Goal: Communication & Community: Answer question/provide support

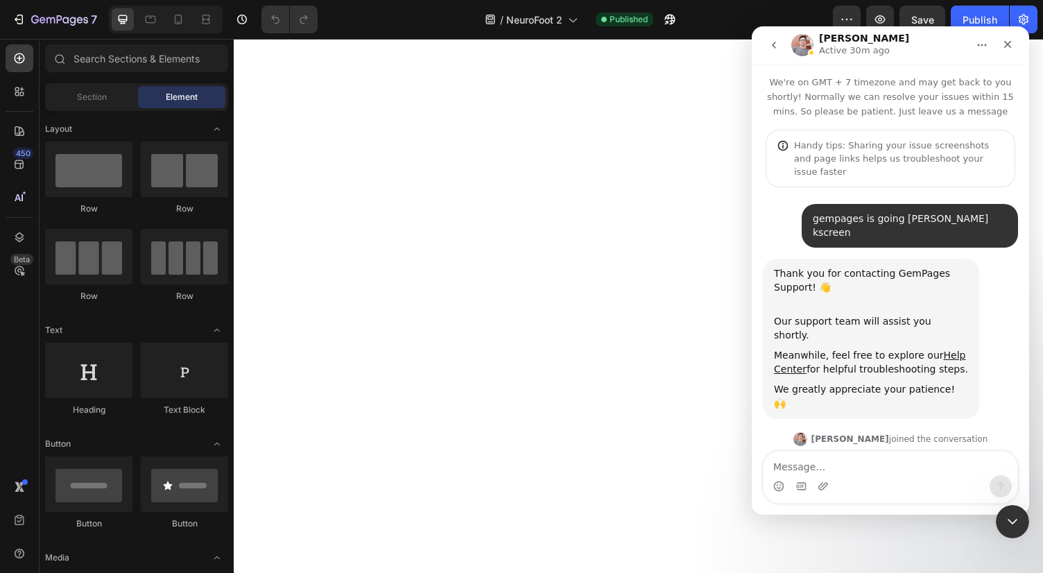
scroll to position [1411, 0]
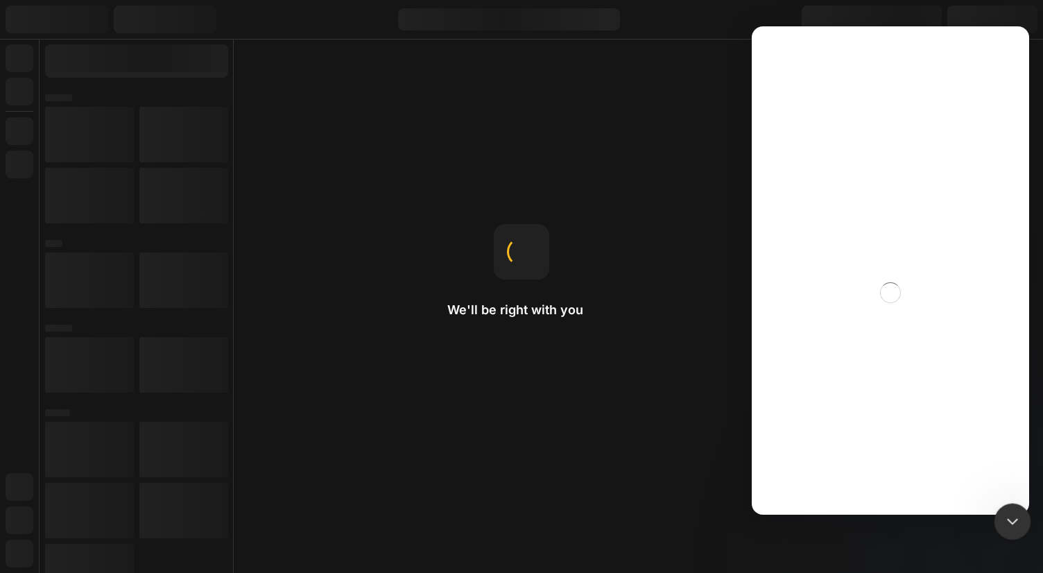
click at [1023, 523] on div "Close Intercom Messenger" at bounding box center [1010, 519] width 33 height 33
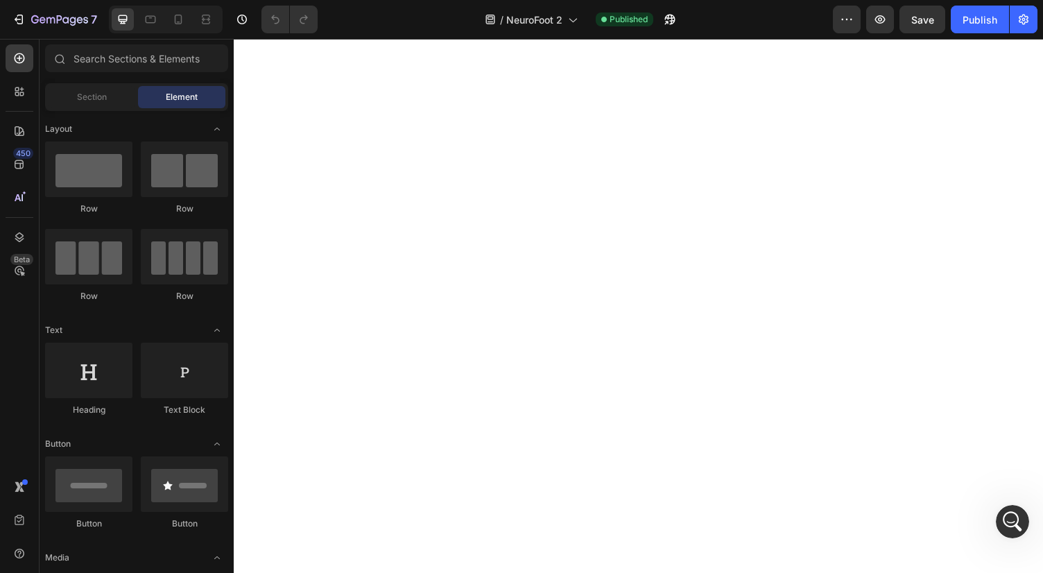
scroll to position [1411, 0]
click at [431, 207] on body at bounding box center [650, 313] width 832 height 549
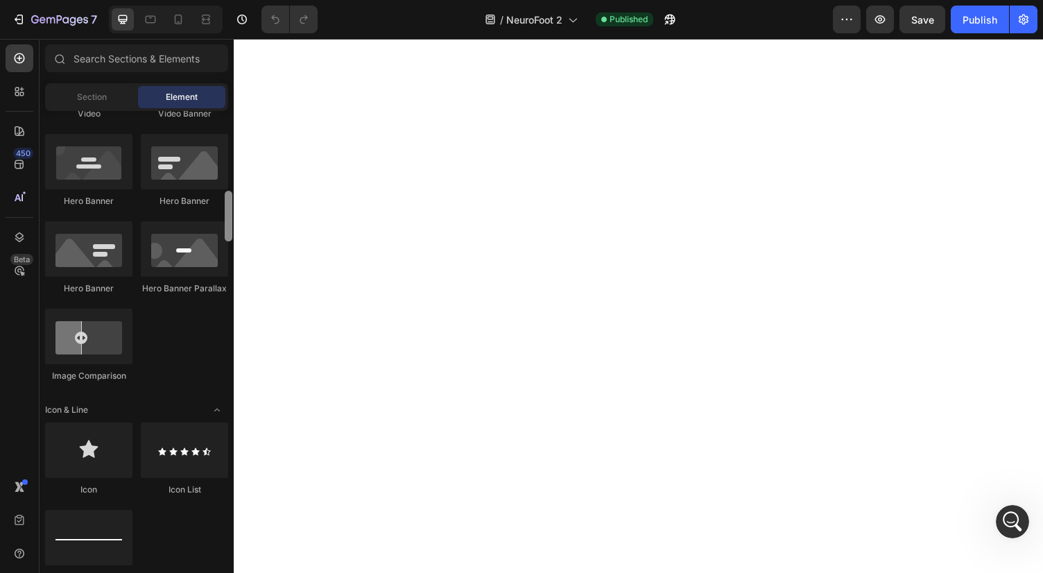
scroll to position [621, 0]
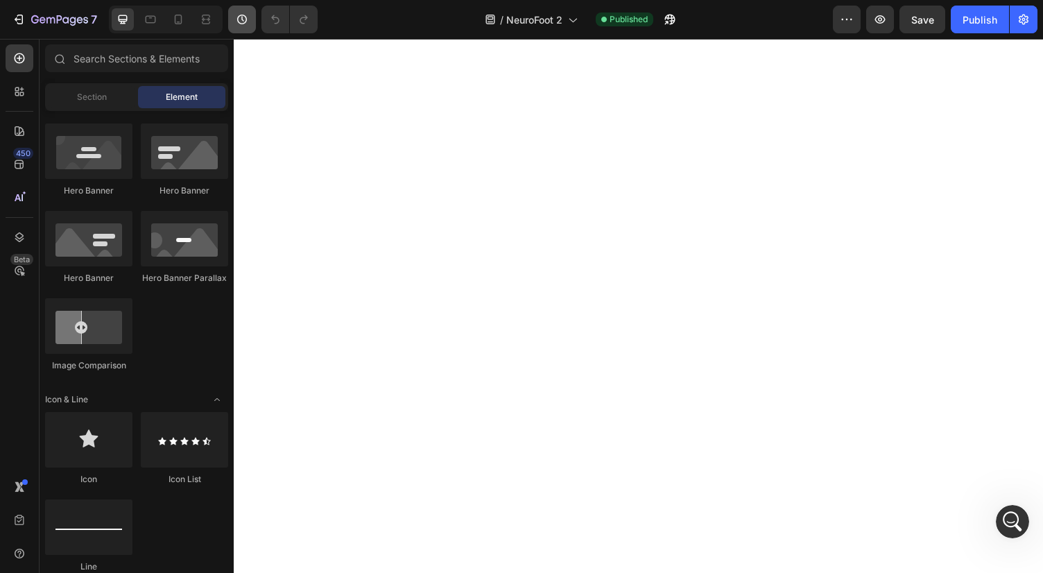
click at [243, 21] on icon "button" at bounding box center [242, 19] width 14 height 14
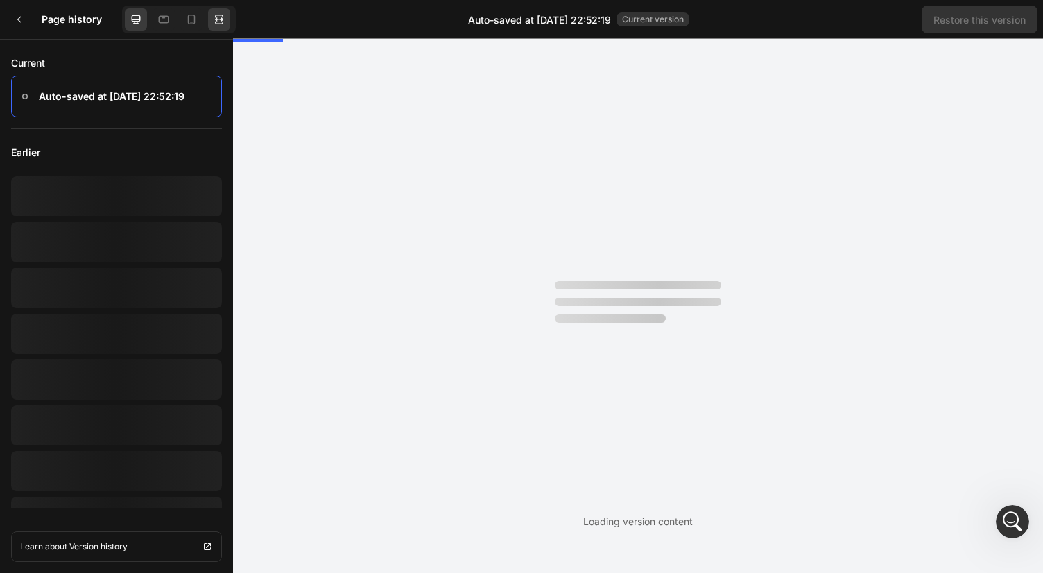
scroll to position [0, 0]
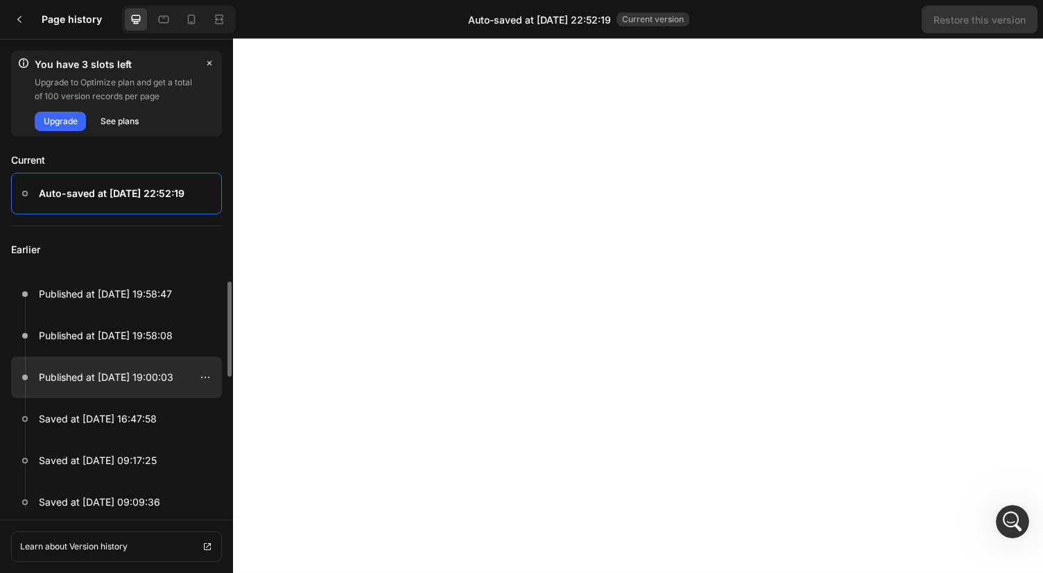
click at [169, 378] on p "Published at [DATE] 19:00:03" at bounding box center [106, 377] width 135 height 17
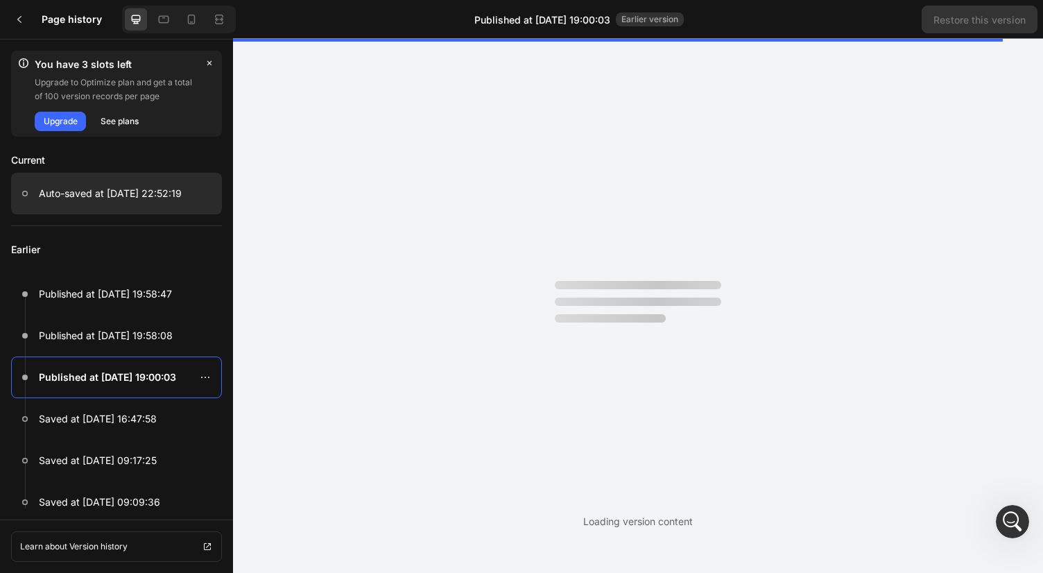
click at [104, 182] on div at bounding box center [116, 194] width 211 height 42
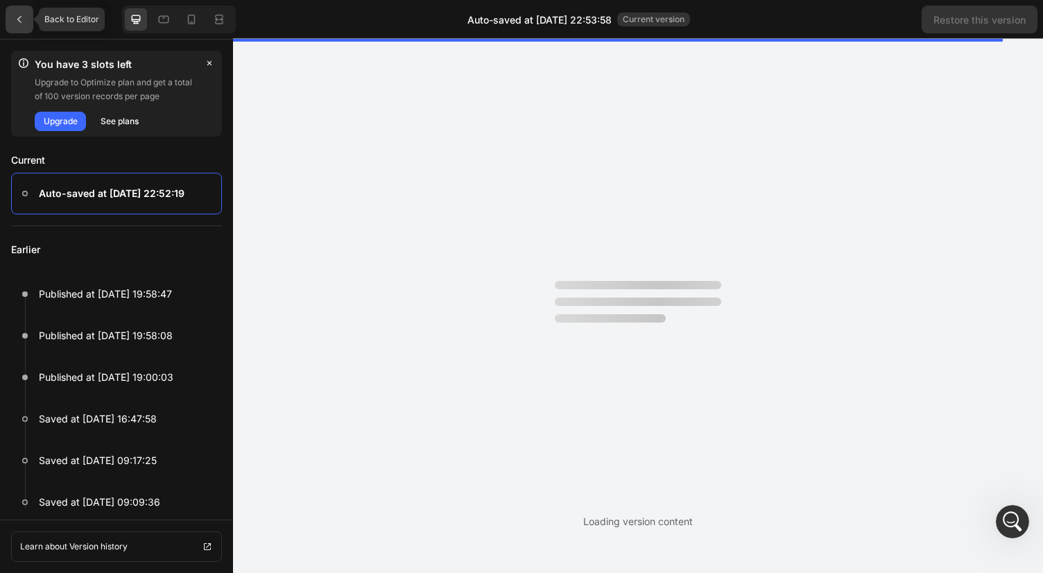
click at [21, 22] on icon at bounding box center [19, 19] width 4 height 7
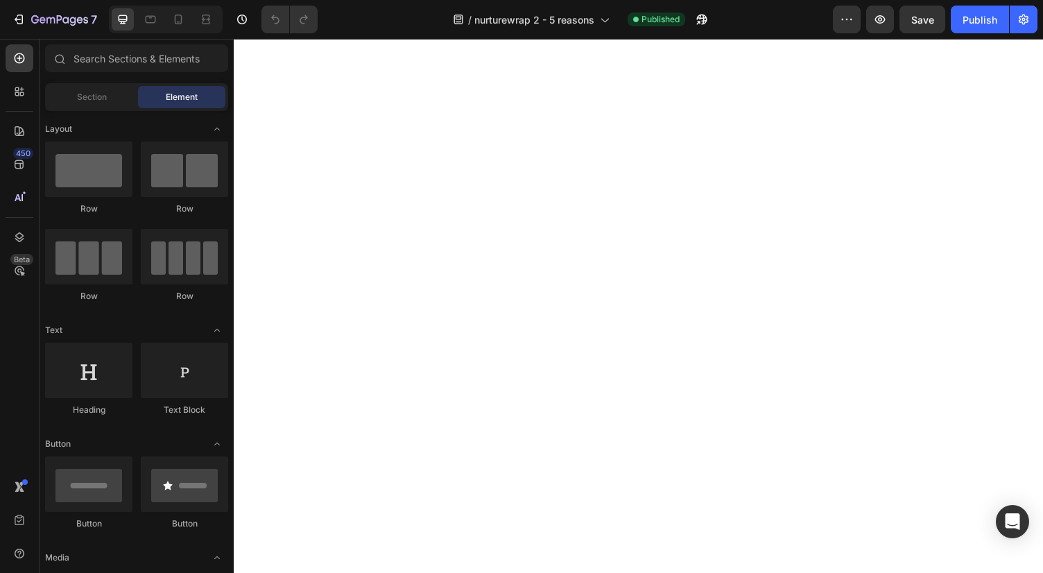
click at [1042, 549] on body at bounding box center [650, 313] width 832 height 549
click at [1024, 533] on div "Open Intercom Messenger" at bounding box center [1012, 521] width 37 height 37
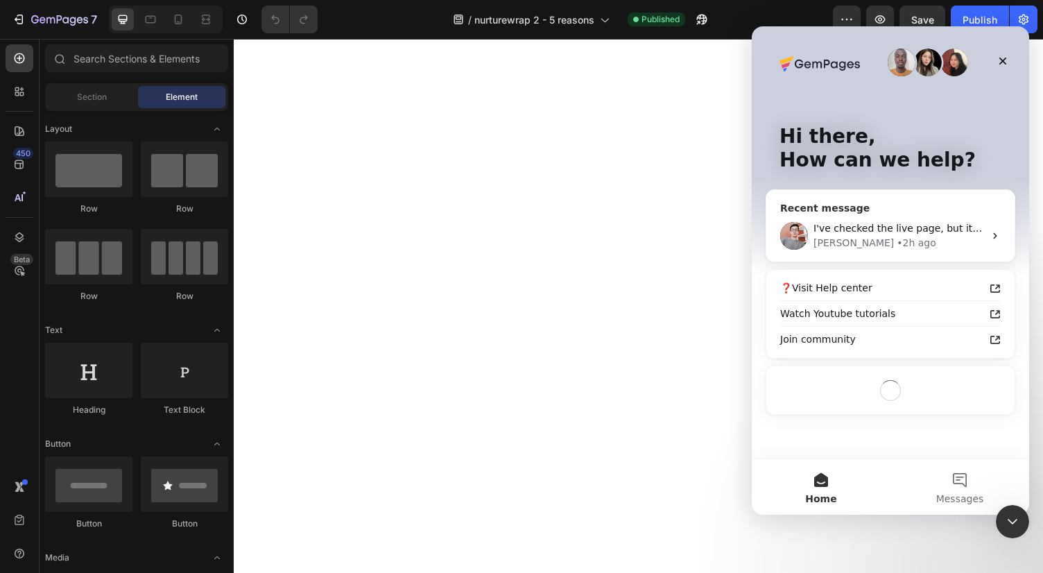
click at [897, 236] on div "• 2h ago" at bounding box center [917, 243] width 40 height 15
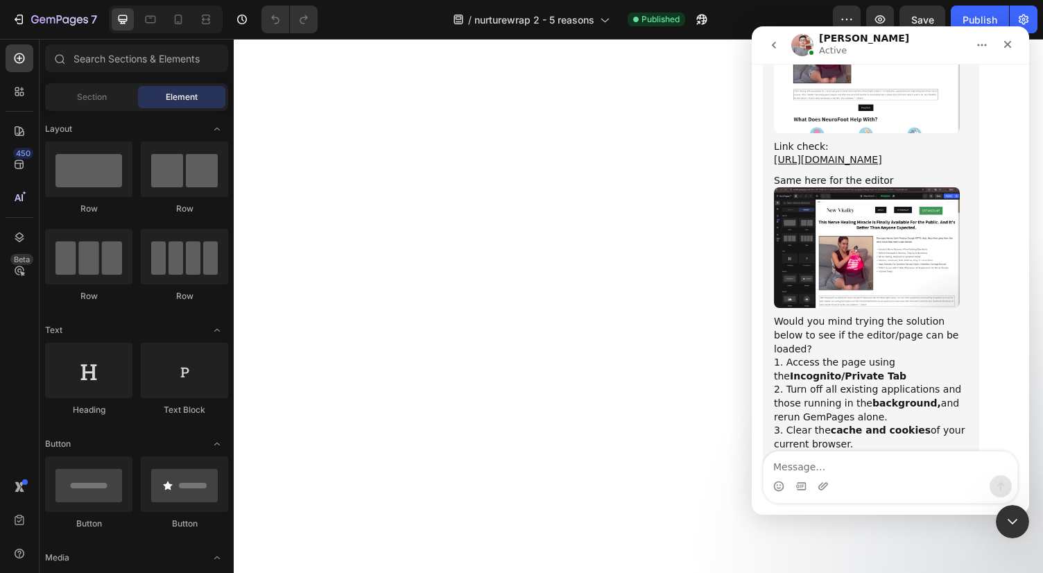
scroll to position [1411, 0]
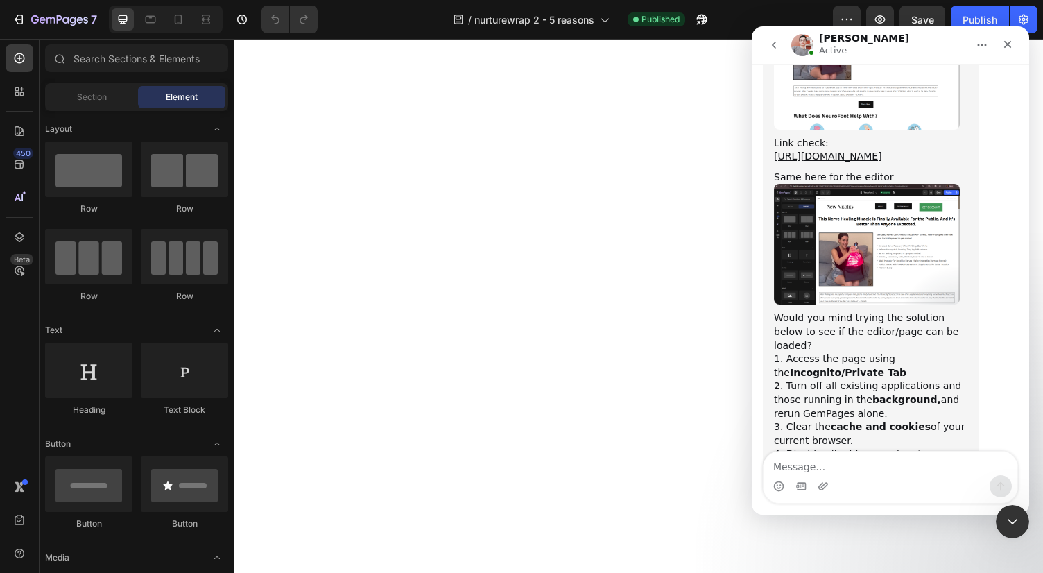
click at [925, 447] on div "4. Disable all add-ons, extensions, or AdBlock." at bounding box center [871, 460] width 194 height 27
click at [881, 456] on textarea "Message…" at bounding box center [890, 463] width 254 height 24
click at [900, 184] on img "Harry says…" at bounding box center [867, 244] width 186 height 121
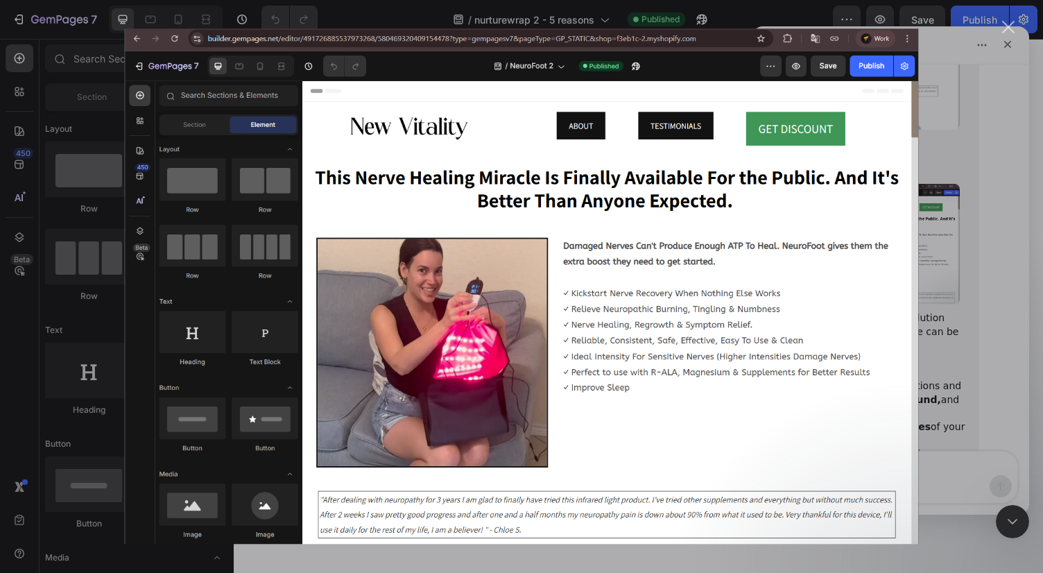
click at [973, 209] on div "Intercom messenger" at bounding box center [521, 286] width 1043 height 573
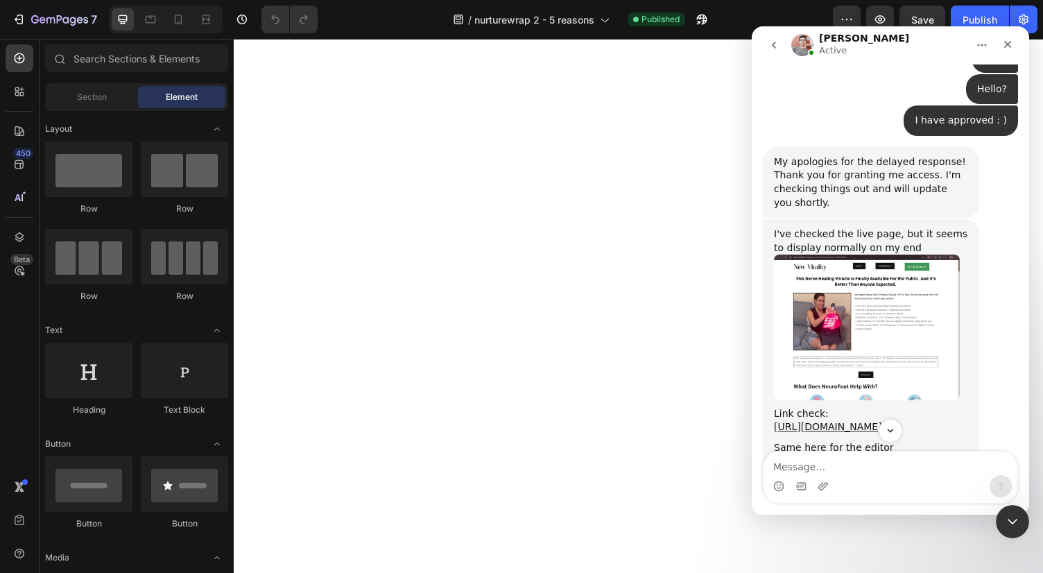
scroll to position [1126, 0]
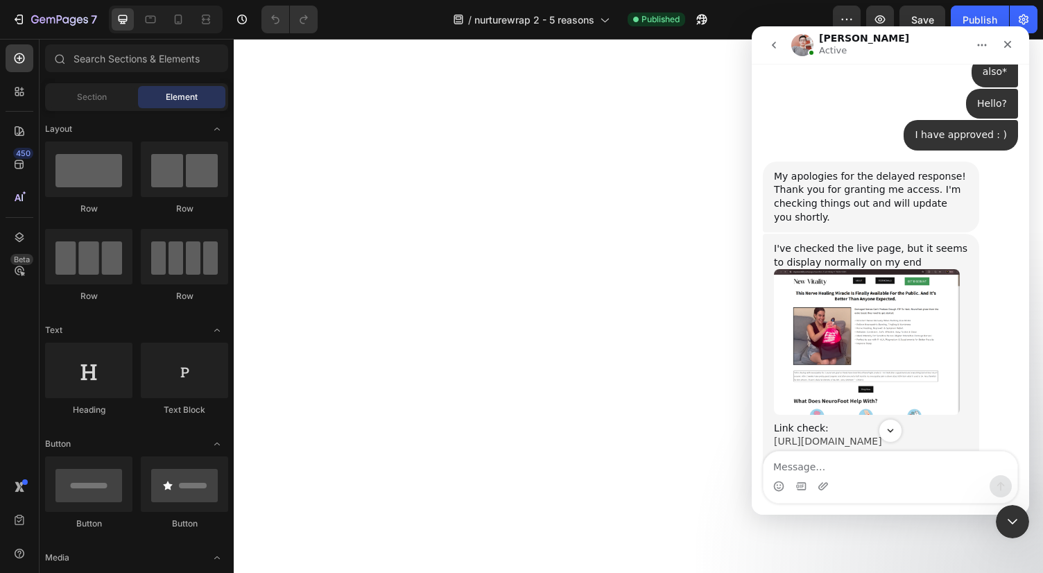
click at [828, 435] on link "[URL][DOMAIN_NAME]" at bounding box center [828, 440] width 108 height 11
click at [836, 474] on textarea "Message…" at bounding box center [890, 463] width 254 height 24
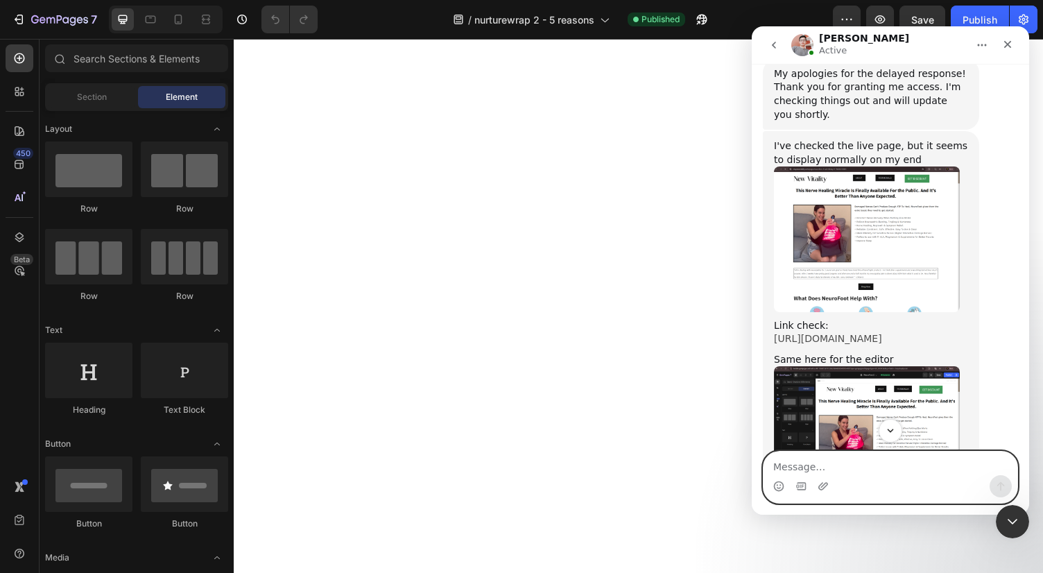
scroll to position [1411, 0]
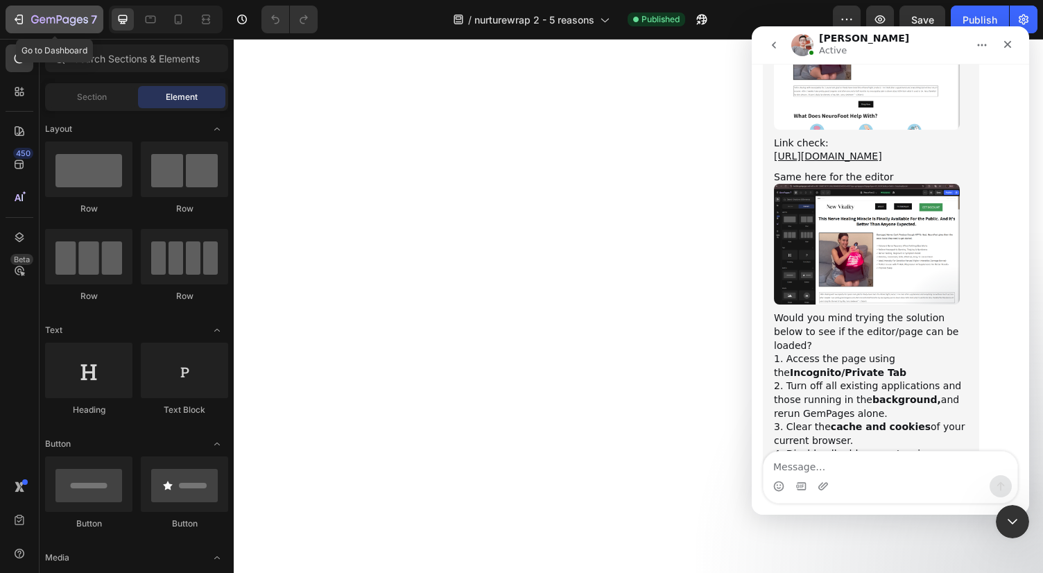
click at [85, 21] on icon "button" at bounding box center [59, 21] width 57 height 12
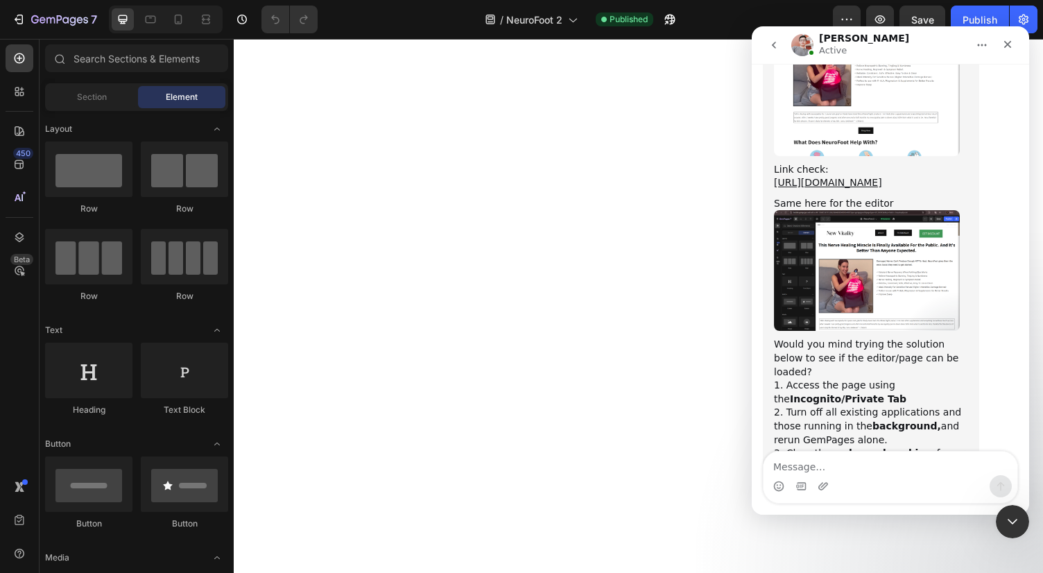
scroll to position [1411, 0]
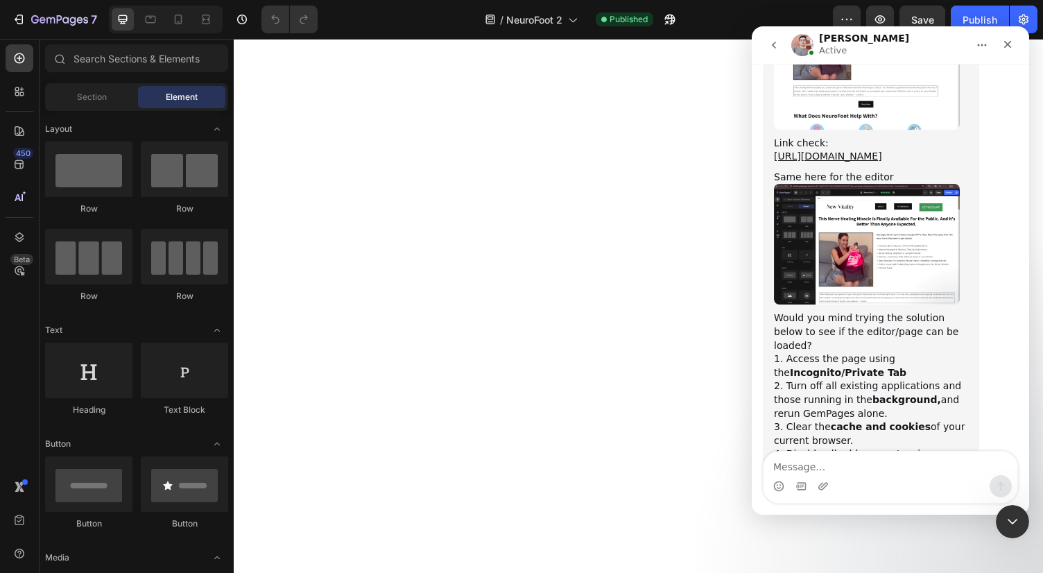
click at [544, 195] on body at bounding box center [650, 313] width 832 height 549
click at [1006, 49] on icon "Close" at bounding box center [1007, 44] width 11 height 11
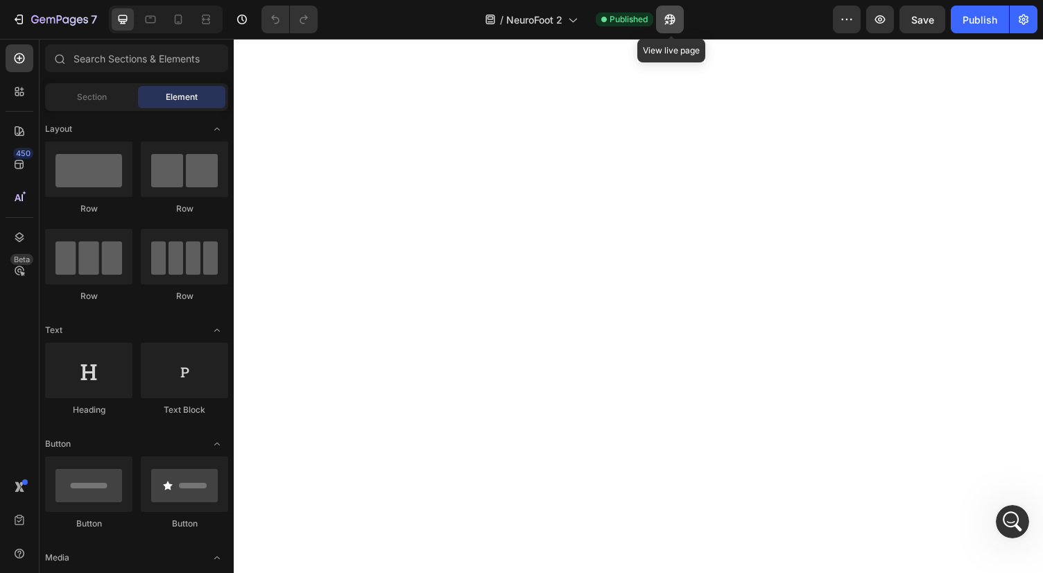
scroll to position [1385, 0]
click at [679, 16] on button "button" at bounding box center [670, 20] width 28 height 28
click at [236, 20] on icon "button" at bounding box center [242, 19] width 14 height 14
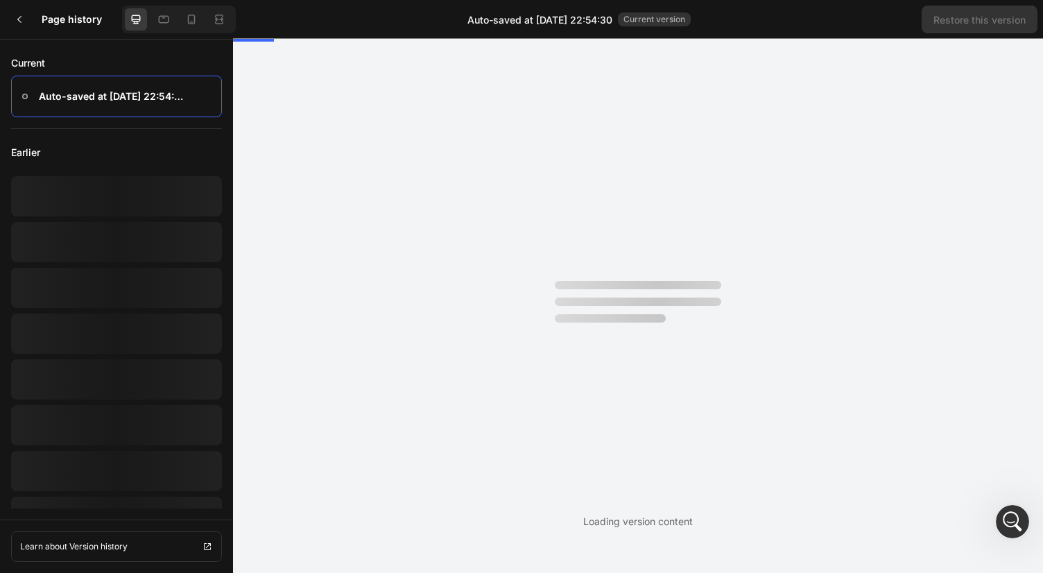
scroll to position [0, 0]
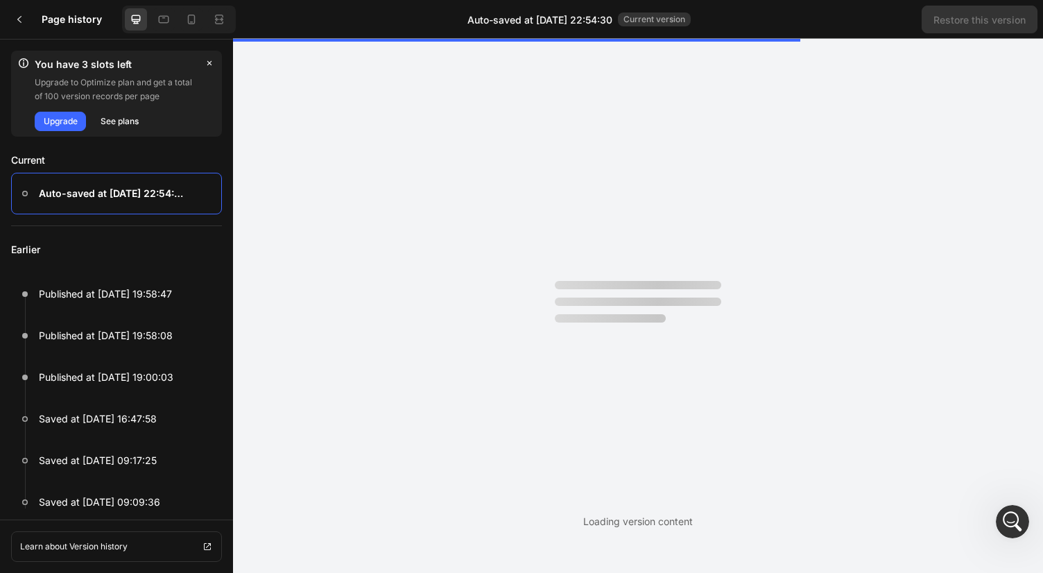
click at [76, 21] on h3 "Page history" at bounding box center [79, 19] width 75 height 17
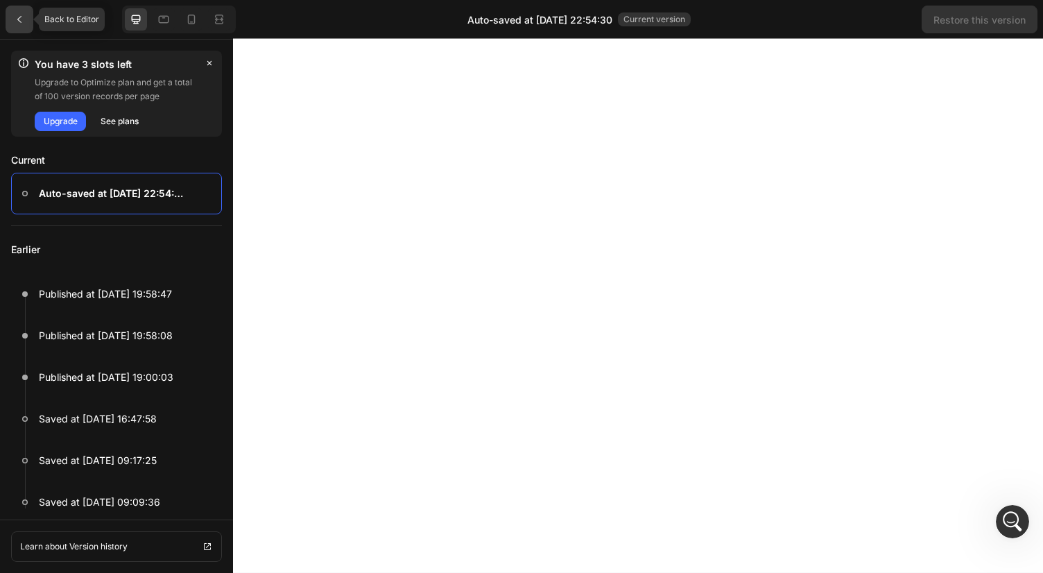
click at [23, 16] on icon at bounding box center [19, 19] width 11 height 11
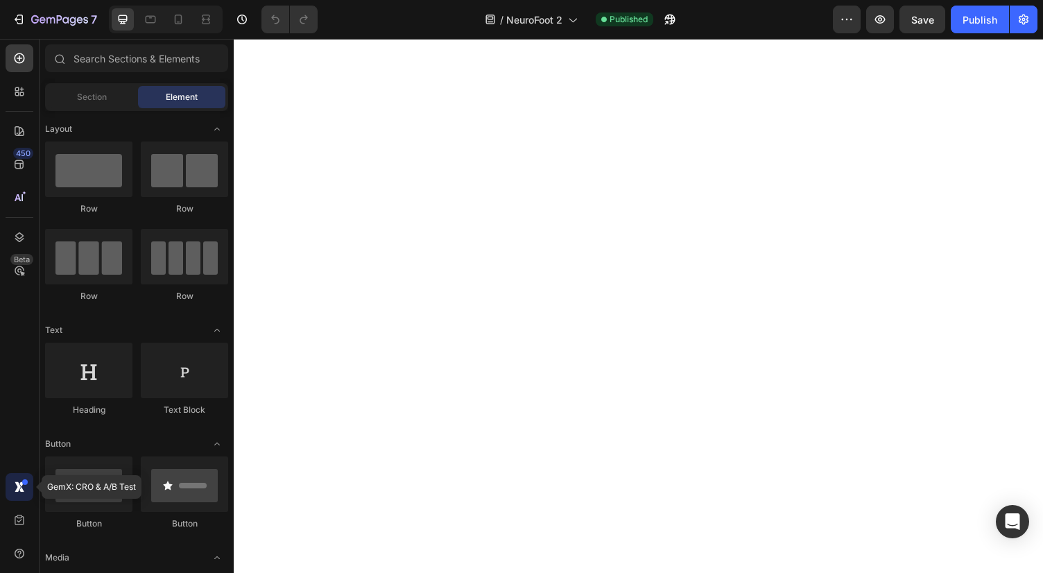
click at [16, 498] on div at bounding box center [20, 487] width 28 height 28
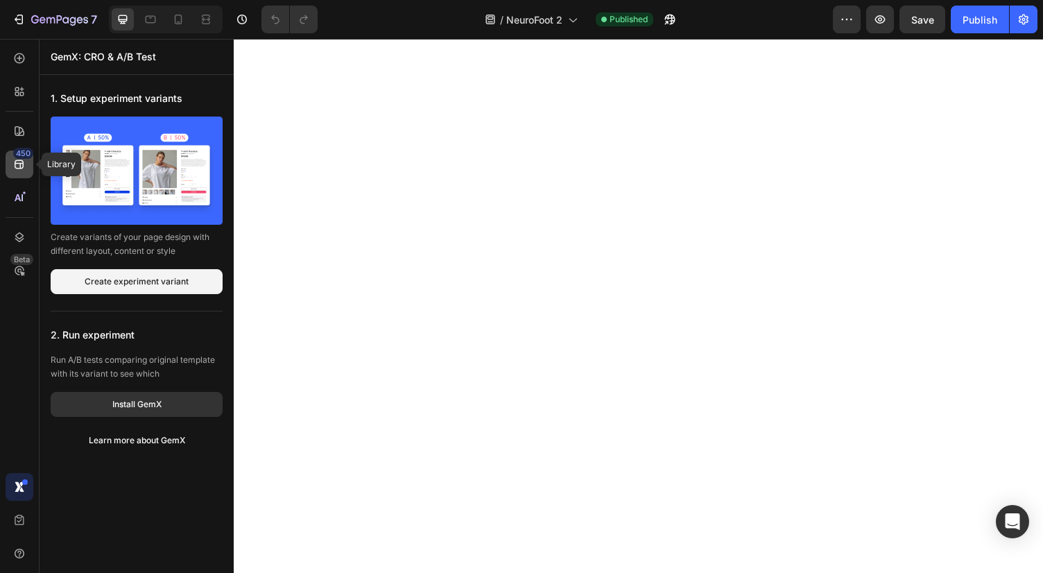
click at [21, 162] on icon at bounding box center [19, 164] width 9 height 9
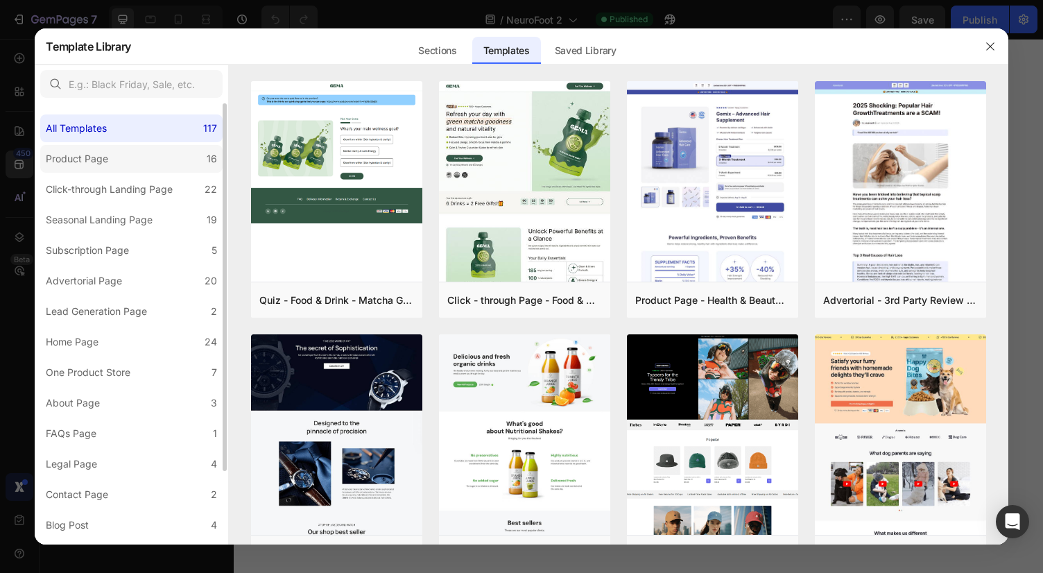
click at [126, 155] on label "Product Page 16" at bounding box center [131, 159] width 182 height 28
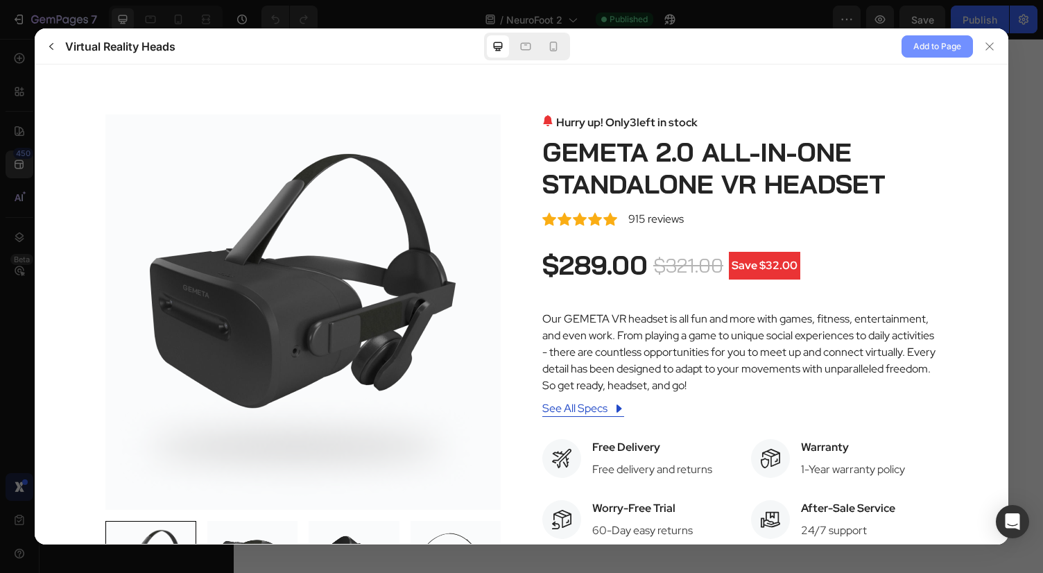
click at [929, 56] on button "Add to Page" at bounding box center [936, 46] width 71 height 22
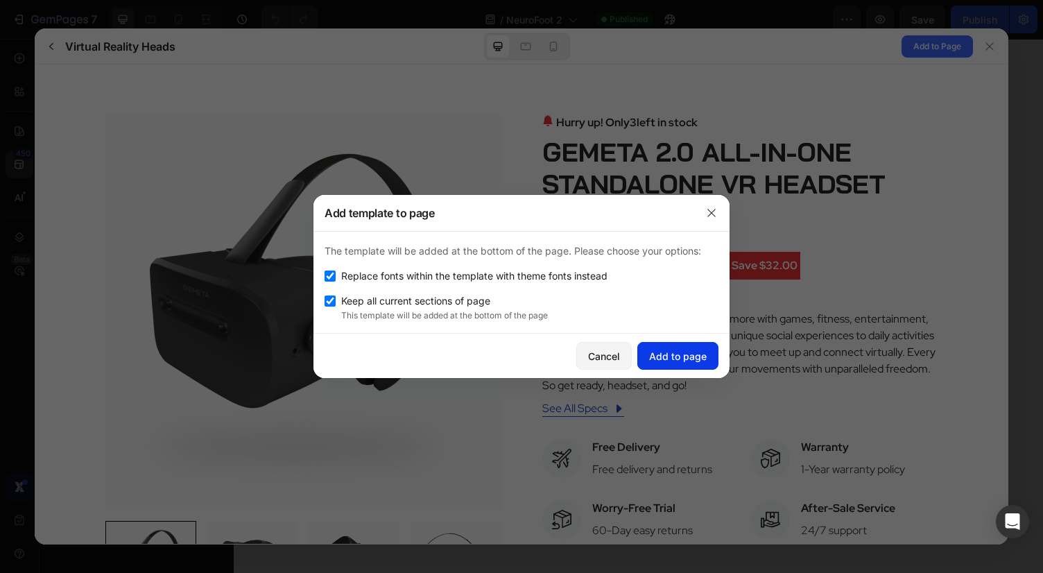
click at [682, 361] on div "Add to page" at bounding box center [678, 356] width 58 height 15
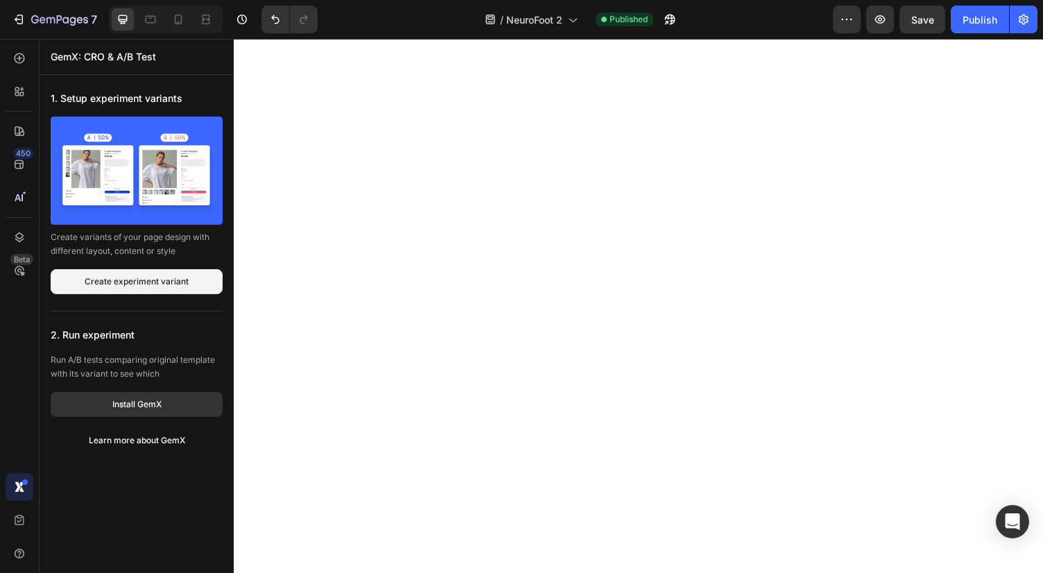
click at [454, 327] on body at bounding box center [650, 313] width 832 height 549
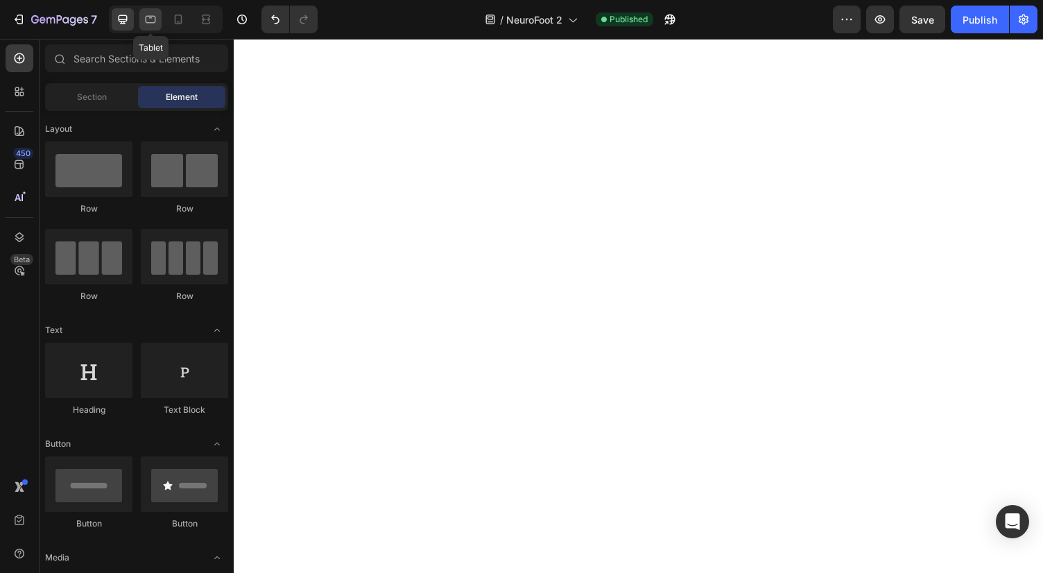
click at [143, 21] on div at bounding box center [150, 19] width 22 height 22
click at [121, 19] on icon at bounding box center [123, 19] width 9 height 9
click at [1014, 524] on icon "Open Intercom Messenger" at bounding box center [1012, 521] width 18 height 18
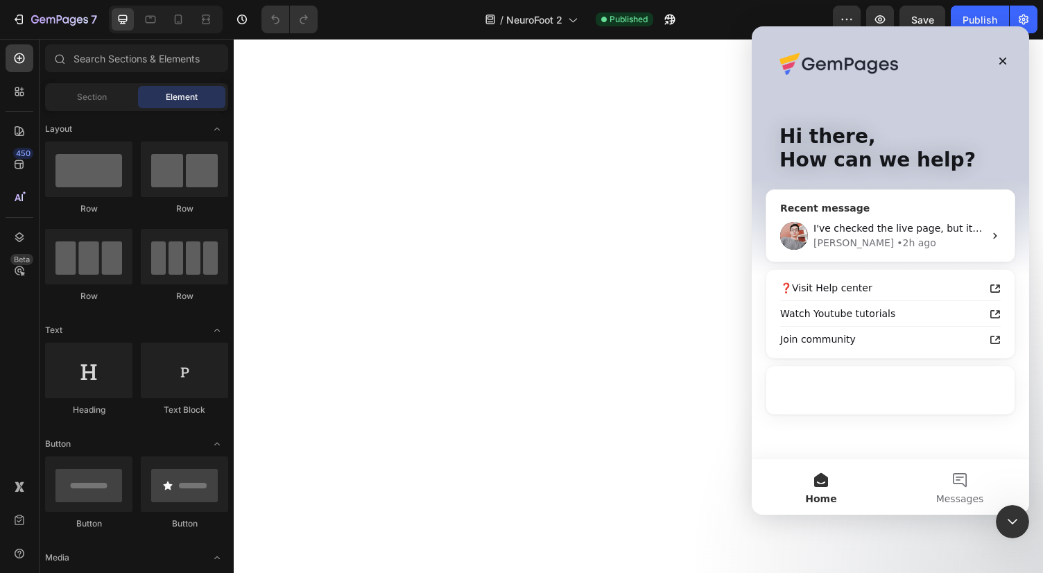
click at [897, 236] on div "• 2h ago" at bounding box center [917, 243] width 40 height 15
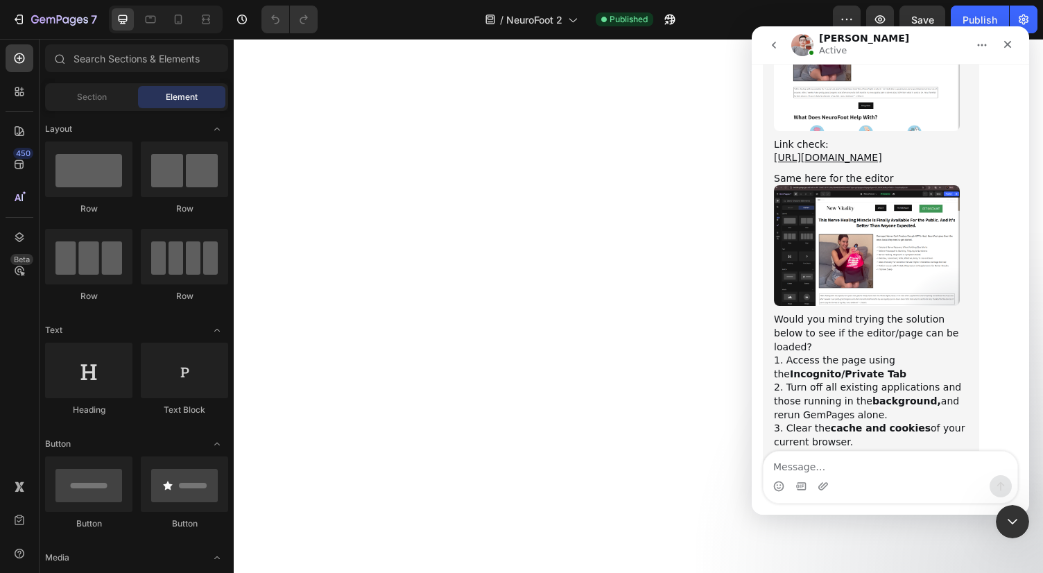
scroll to position [1411, 0]
click at [892, 469] on textarea "Message…" at bounding box center [890, 463] width 254 height 24
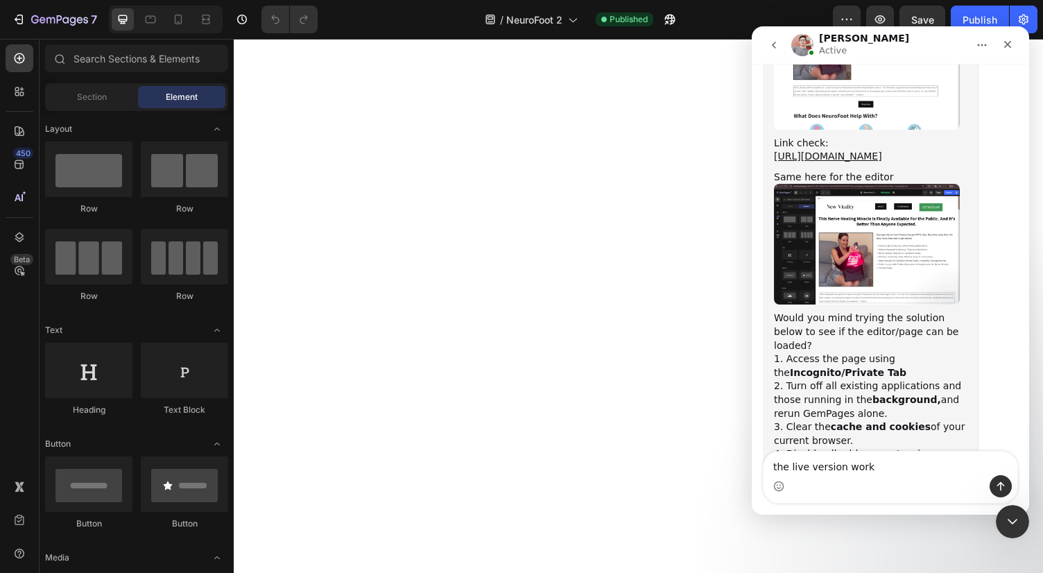
type textarea "the live version works"
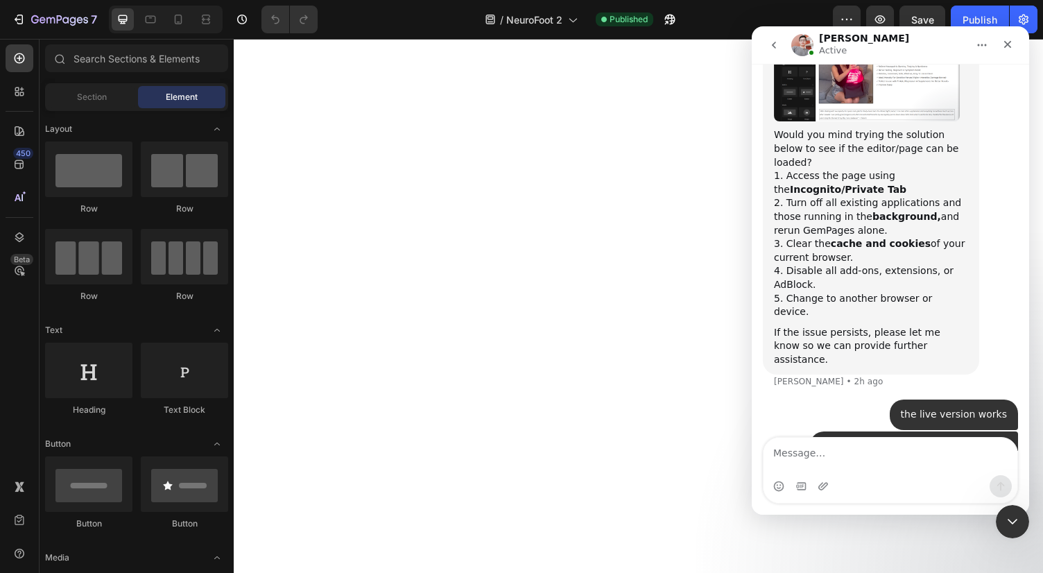
scroll to position [1580, 0]
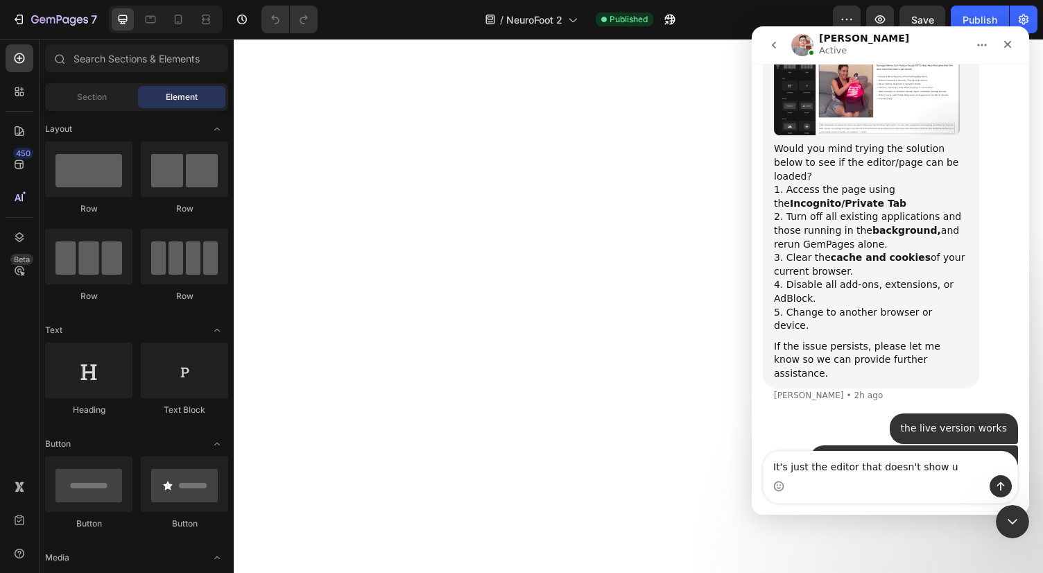
type textarea "It's just the editor that doesn't show up"
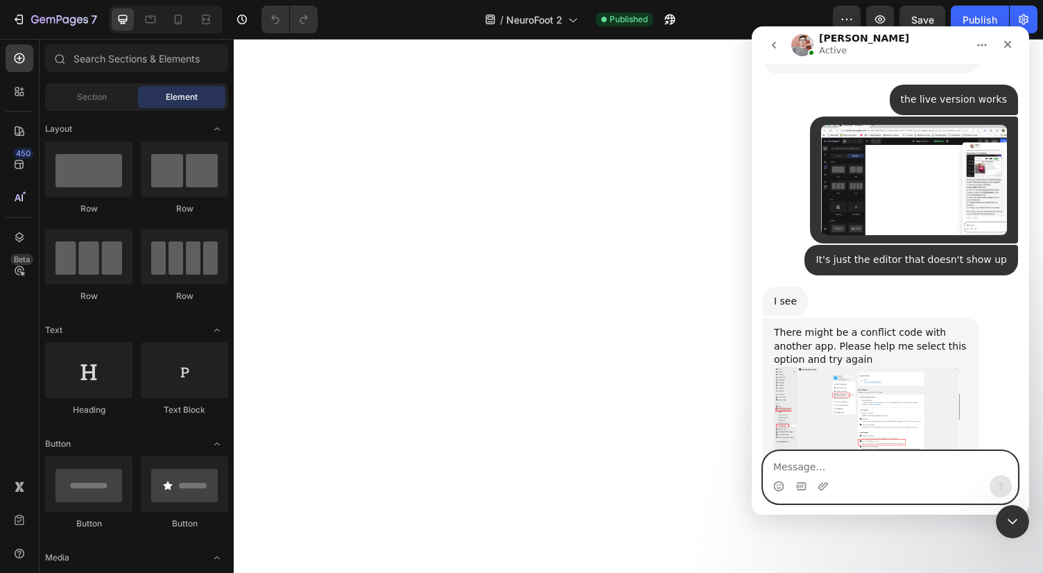
scroll to position [1899, 0]
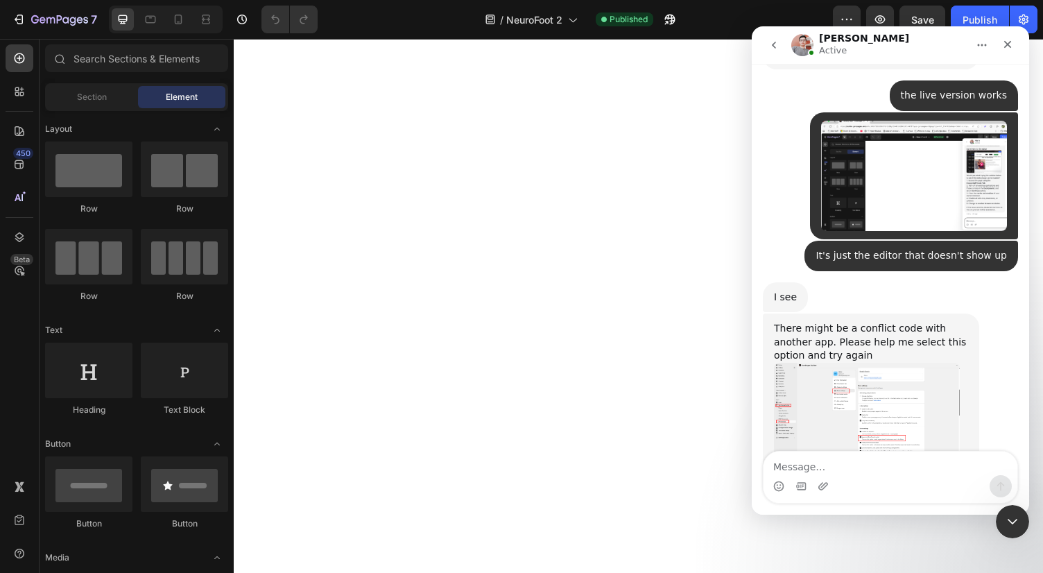
click at [867, 363] on img "Harry says…" at bounding box center [867, 414] width 186 height 102
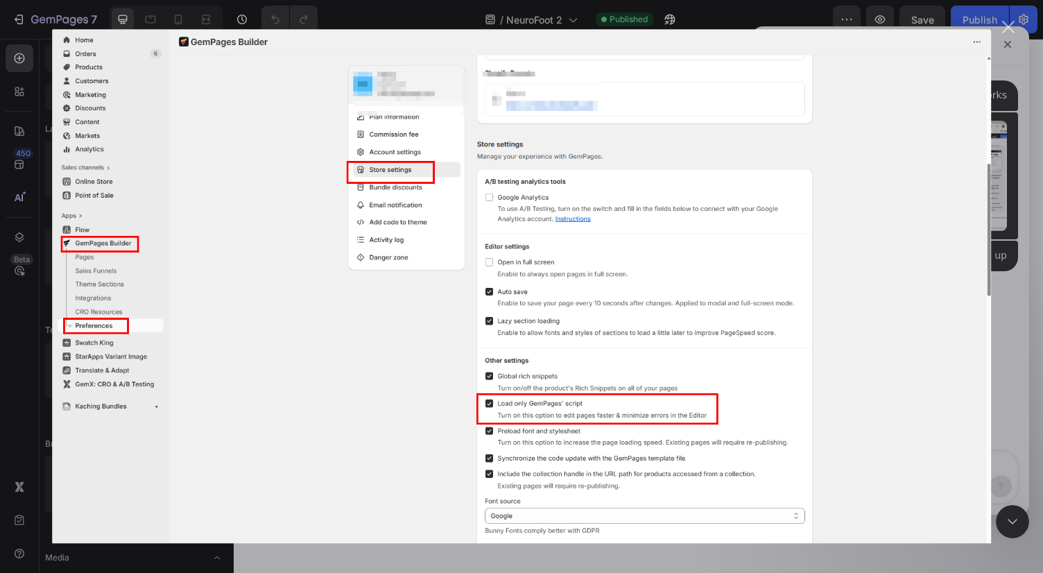
click at [1027, 339] on div "Intercom messenger" at bounding box center [521, 286] width 1043 height 573
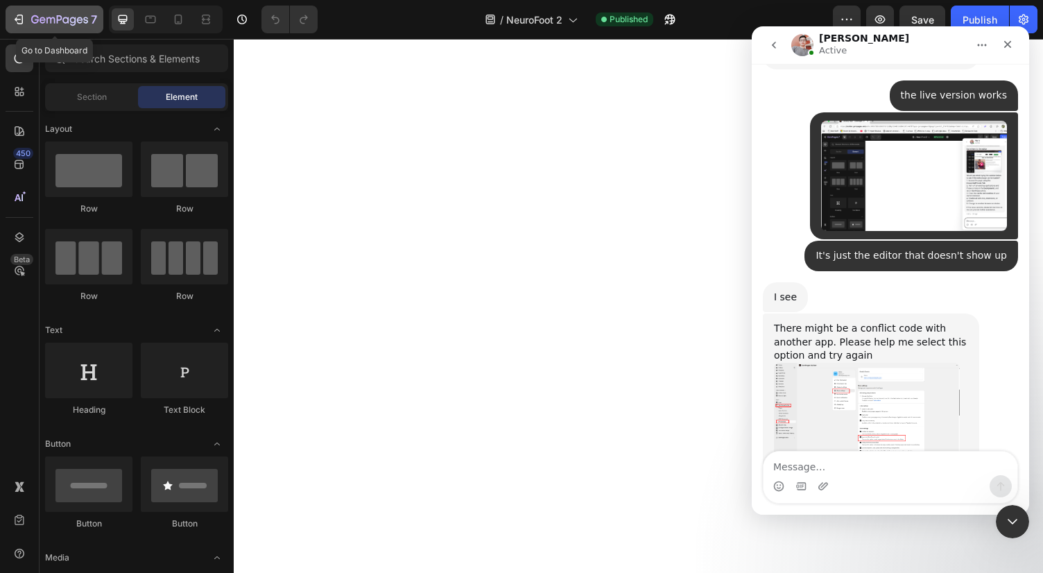
click at [21, 21] on icon "button" at bounding box center [19, 19] width 14 height 14
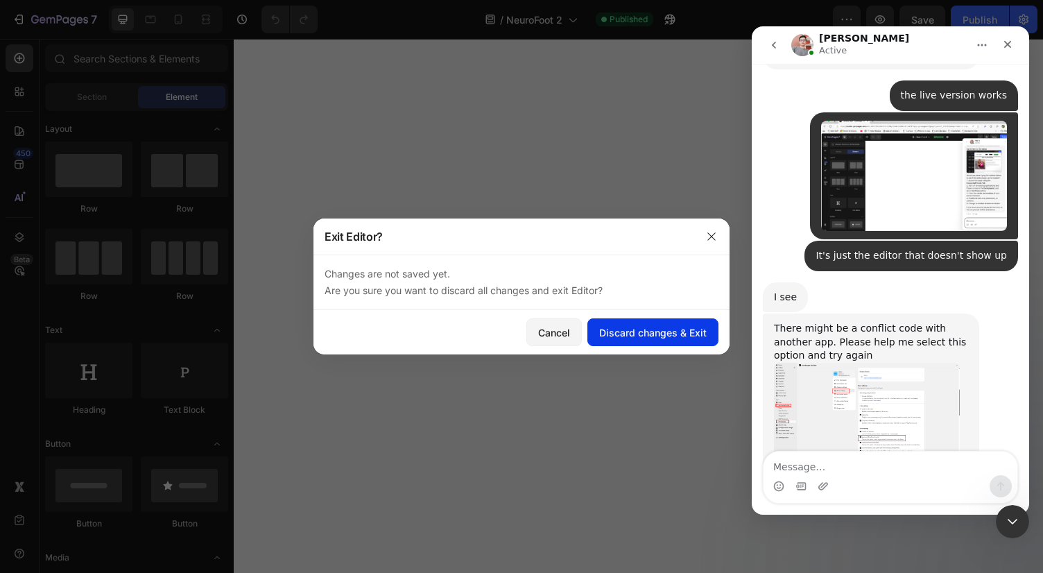
click at [611, 334] on div "Discard changes & Exit" at bounding box center [652, 332] width 107 height 15
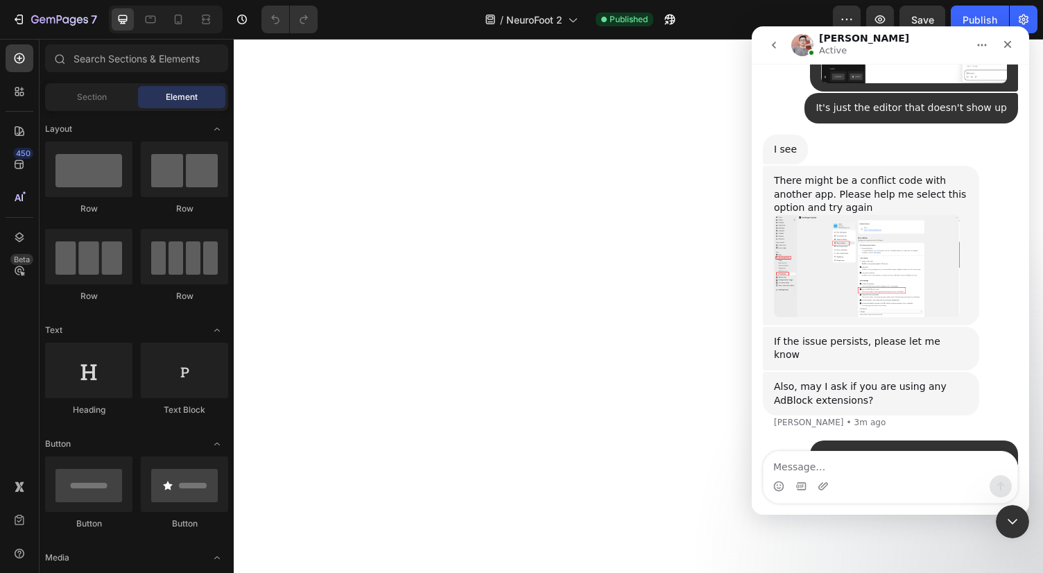
scroll to position [2107, 0]
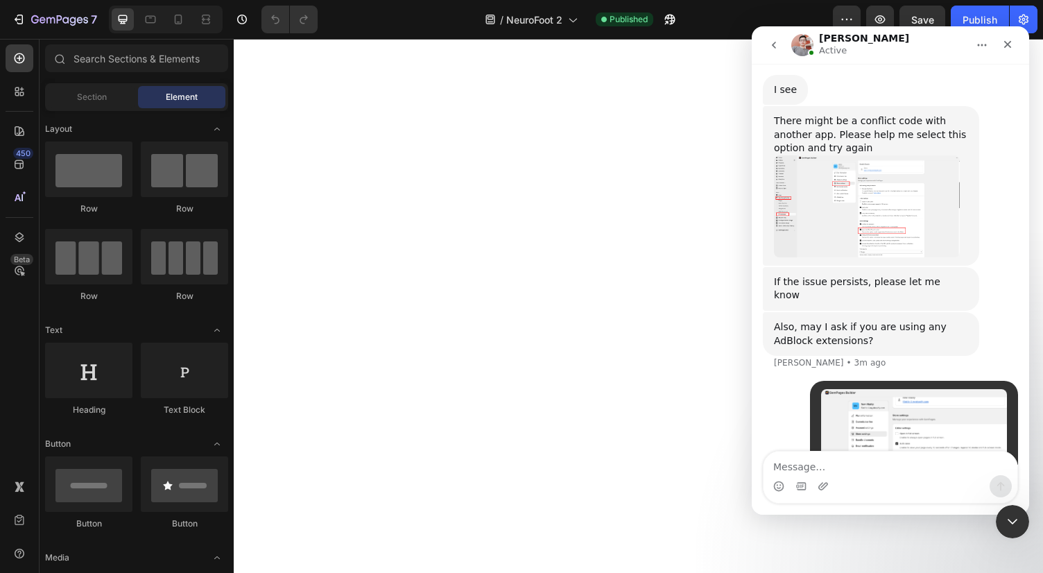
click at [564, 336] on body at bounding box center [650, 313] width 832 height 549
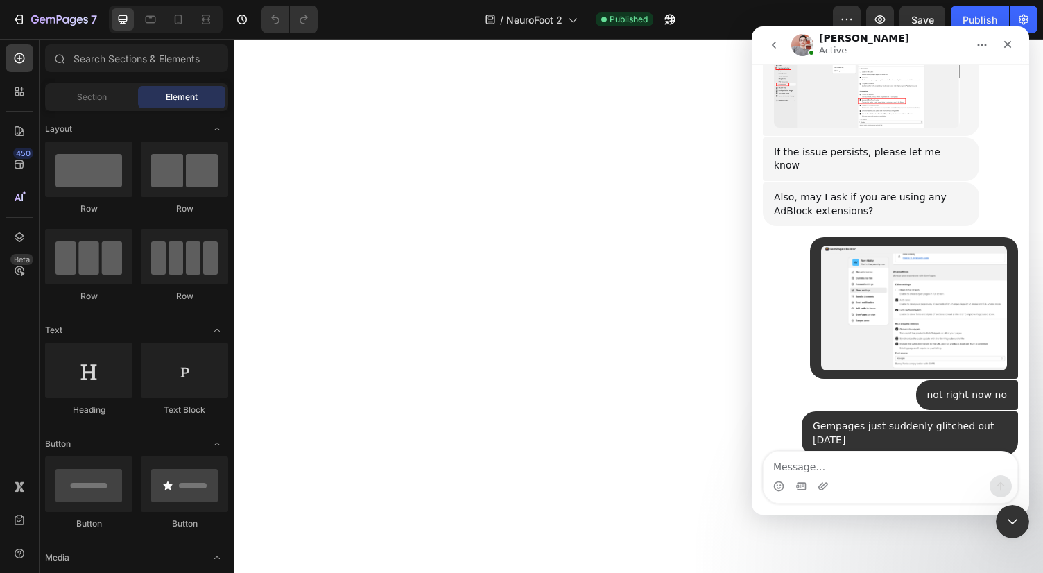
scroll to position [2234, 0]
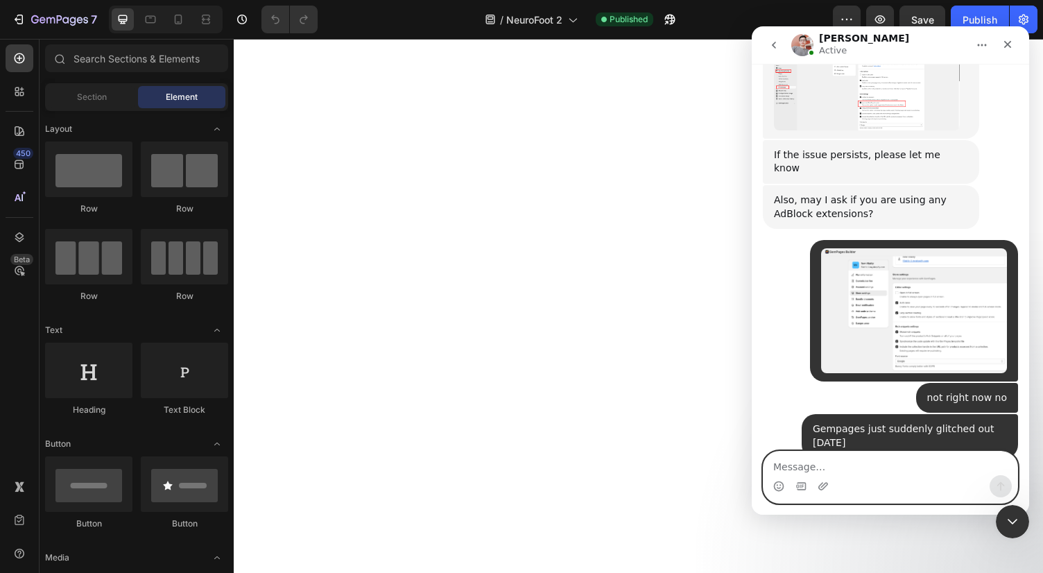
click at [832, 468] on textarea "Message…" at bounding box center [890, 463] width 254 height 24
type textarea "oh yeah sure"
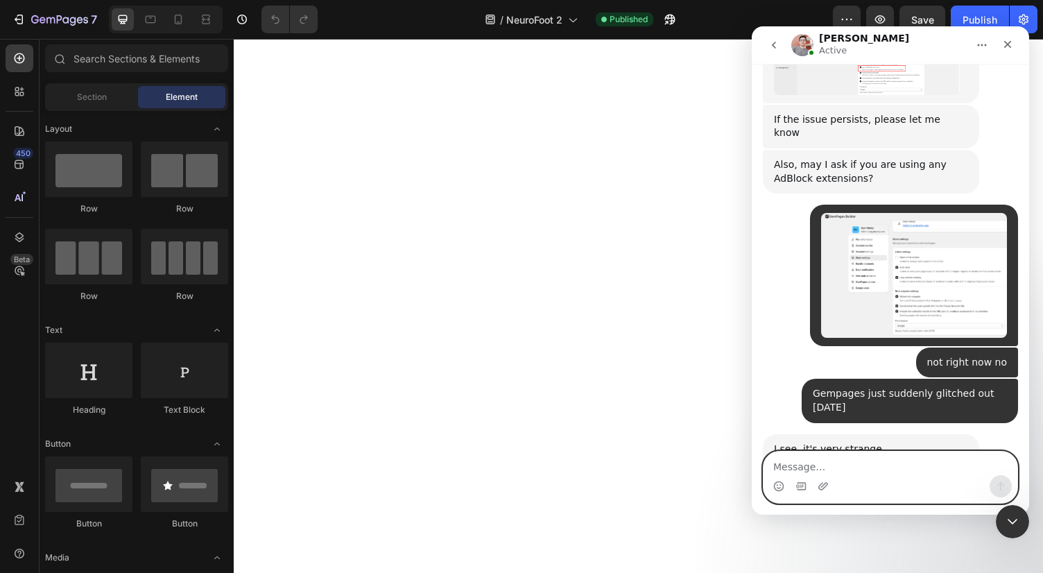
scroll to position [2275, 0]
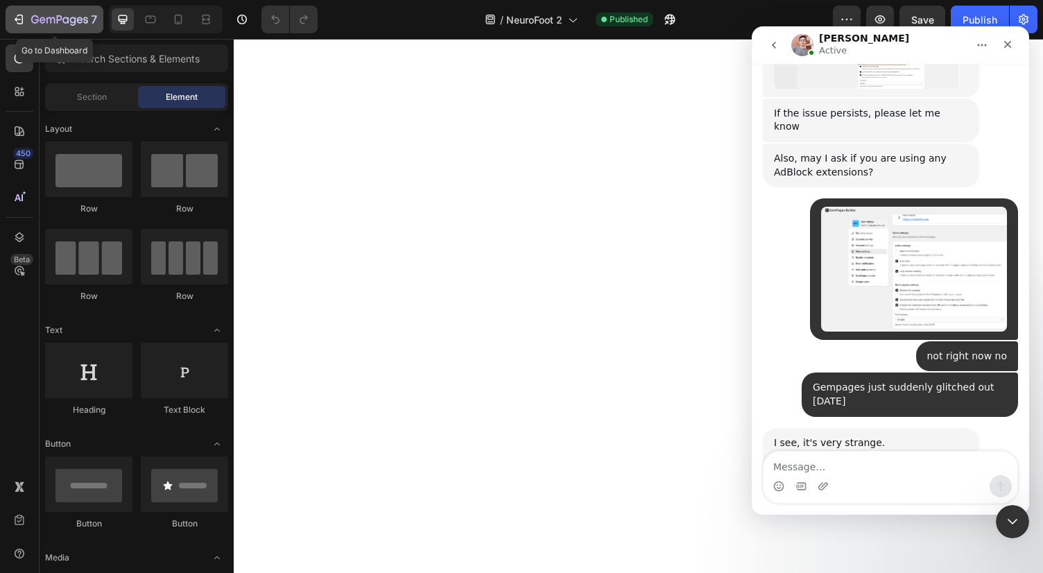
click at [20, 21] on icon "button" at bounding box center [19, 19] width 14 height 14
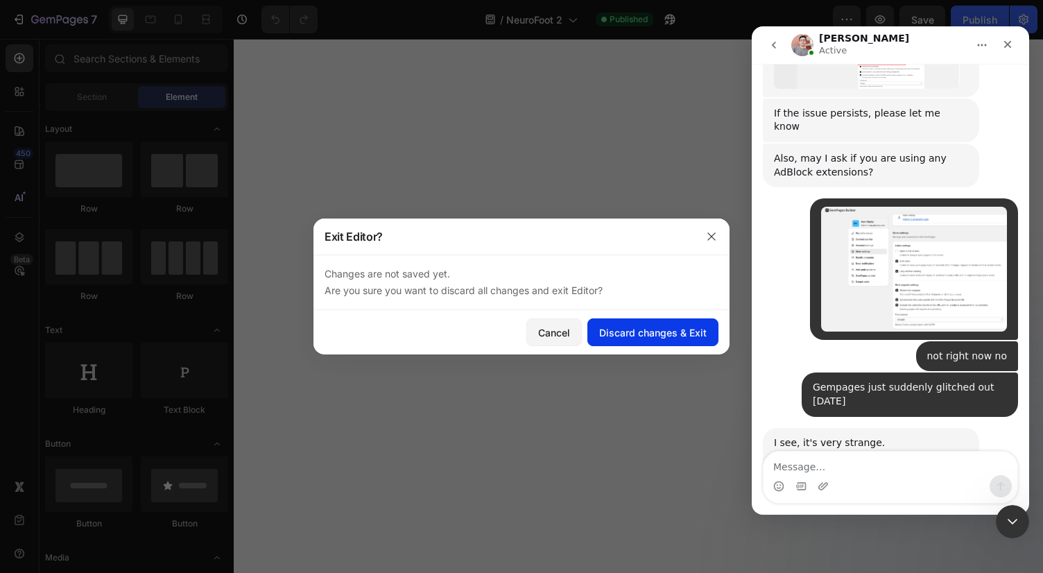
click at [614, 331] on div "Discard changes & Exit" at bounding box center [652, 332] width 107 height 15
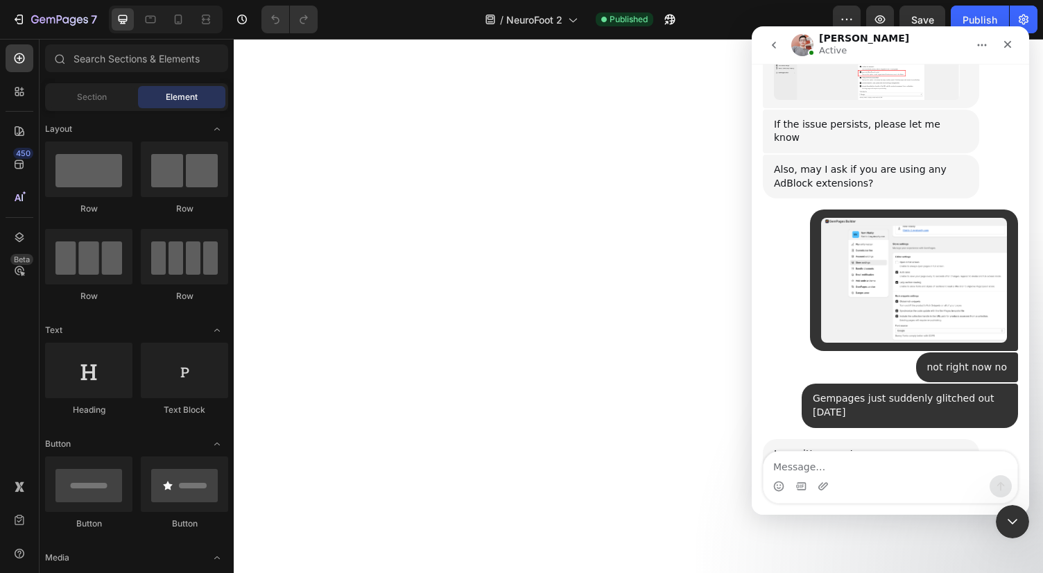
scroll to position [2353, 0]
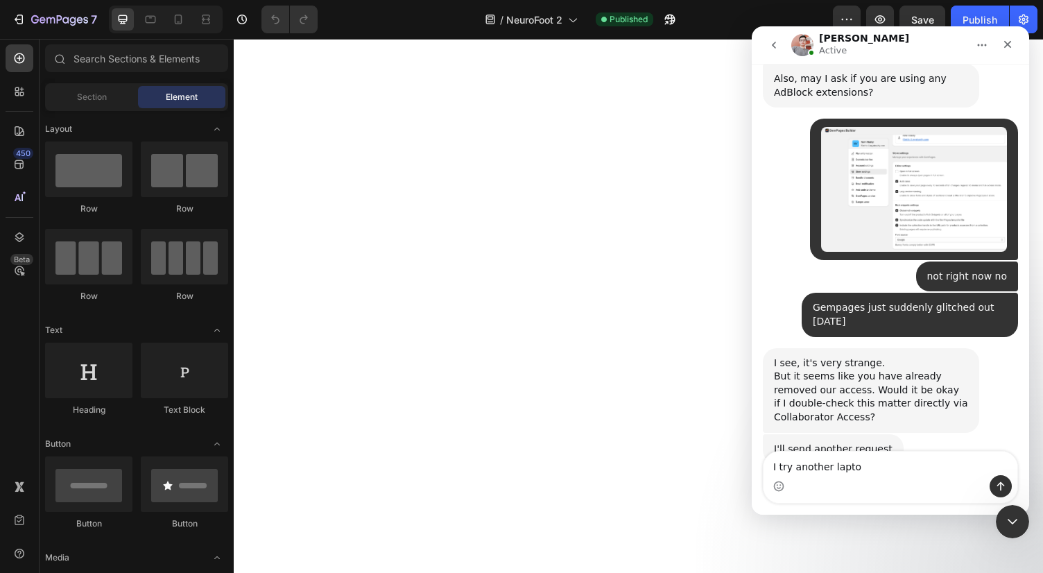
type textarea "I try another laptop"
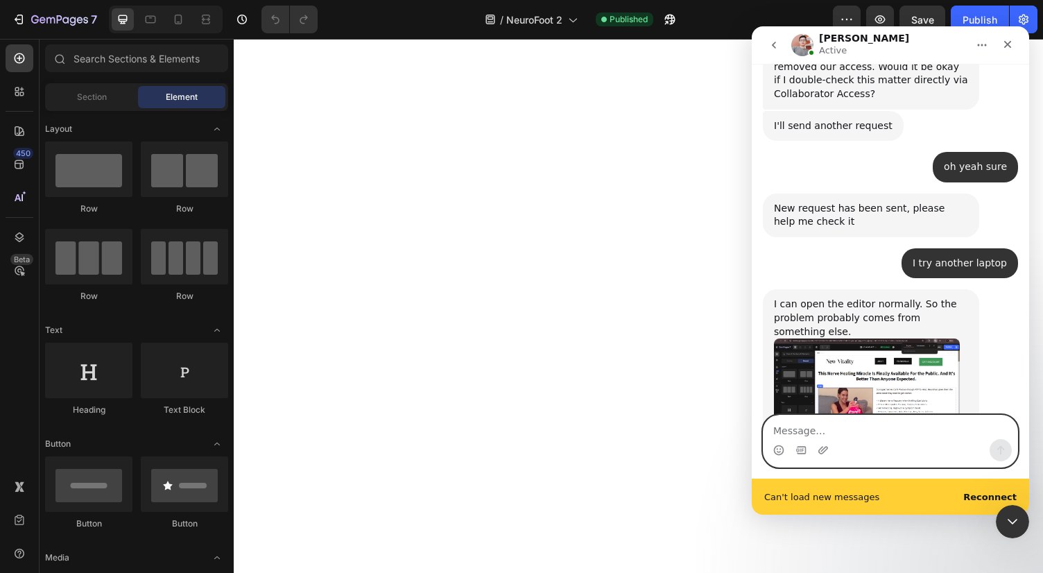
scroll to position [2679, 0]
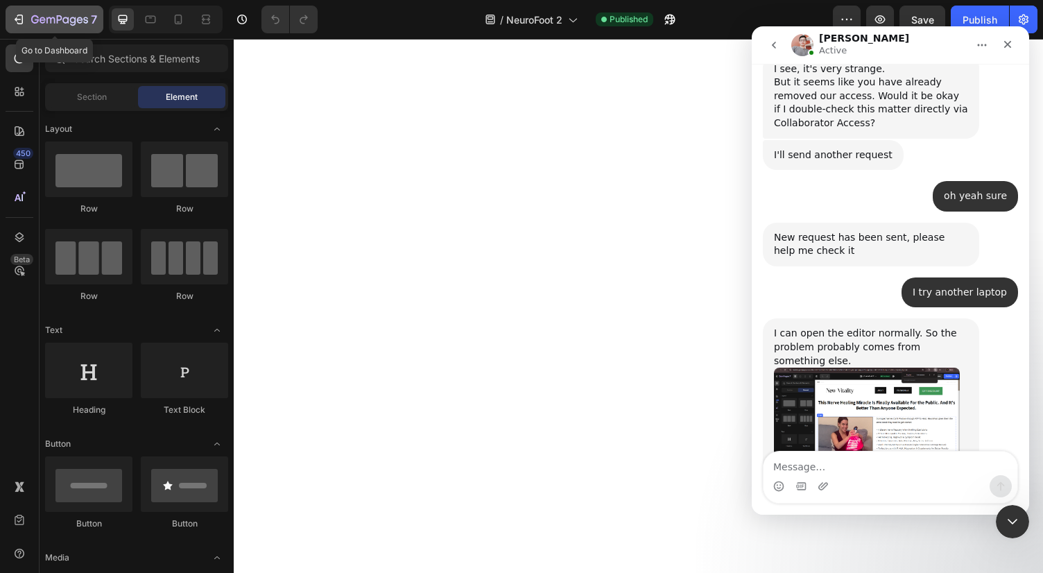
click at [49, 12] on div "7" at bounding box center [64, 19] width 66 height 17
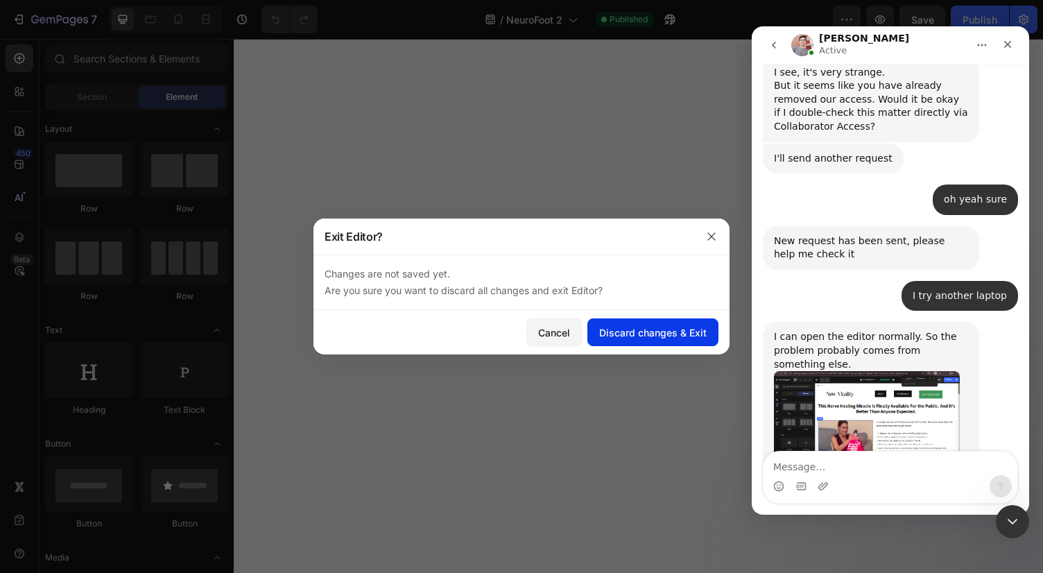
click at [637, 329] on div "Discard changes & Exit" at bounding box center [652, 332] width 107 height 15
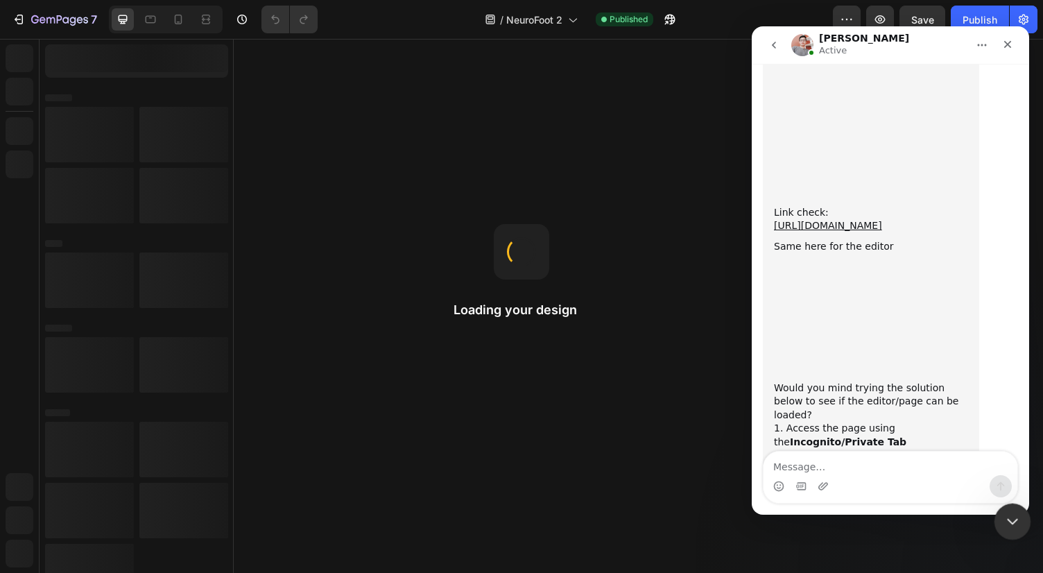
scroll to position [1418, 0]
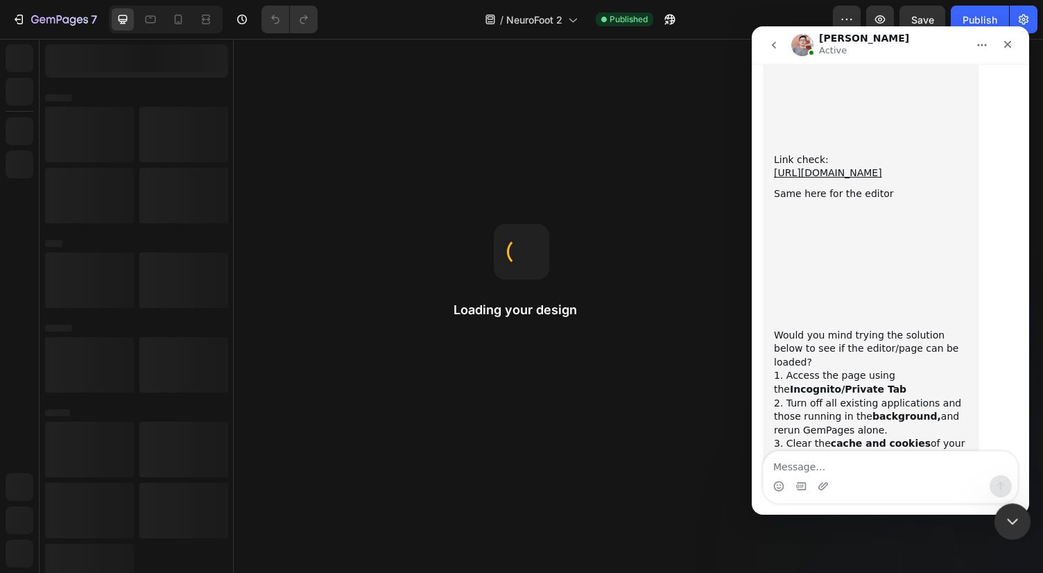
click at [1012, 521] on icon "Close Intercom Messenger" at bounding box center [1010, 519] width 17 height 17
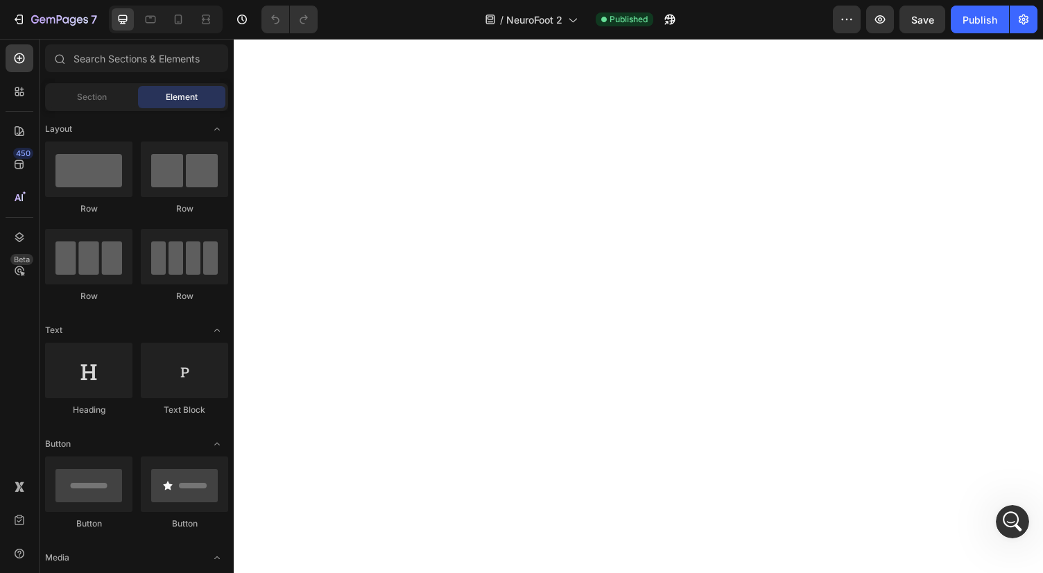
scroll to position [0, 0]
click at [57, 24] on icon "button" at bounding box center [59, 21] width 57 height 12
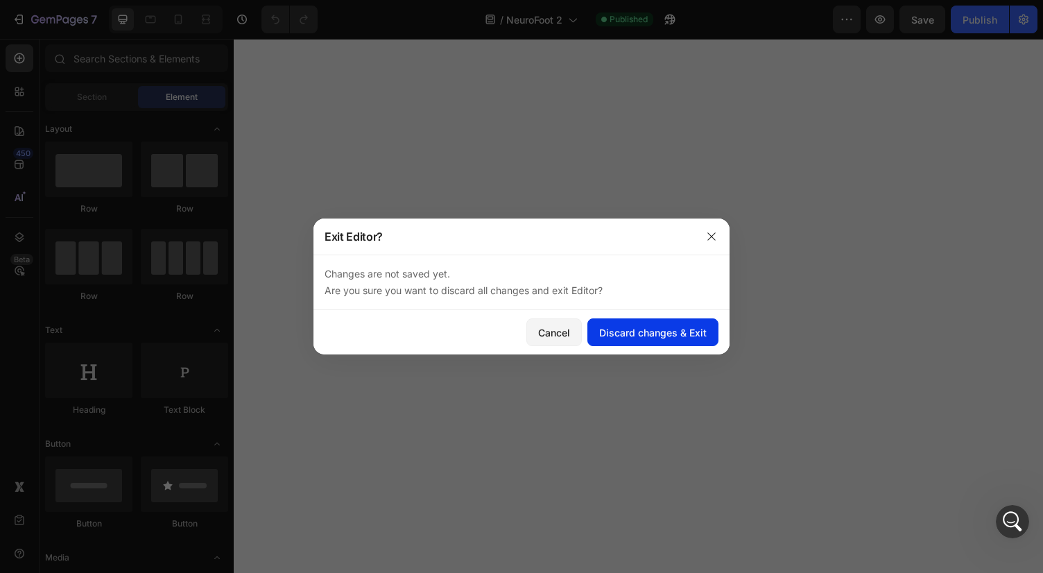
click at [597, 331] on button "Discard changes & Exit" at bounding box center [652, 332] width 131 height 28
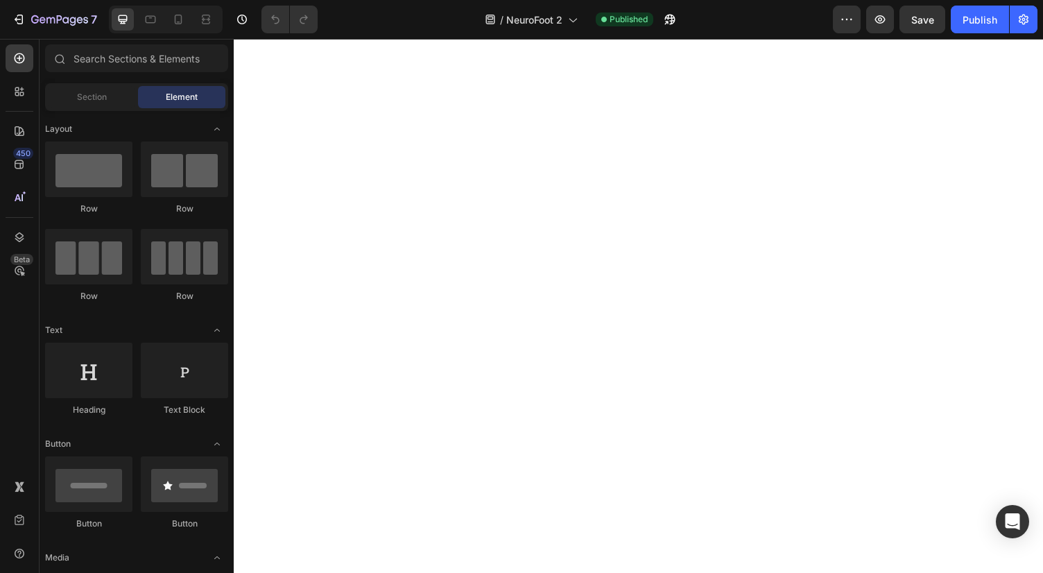
click at [497, 64] on body at bounding box center [650, 313] width 832 height 549
